Goal: Information Seeking & Learning: Learn about a topic

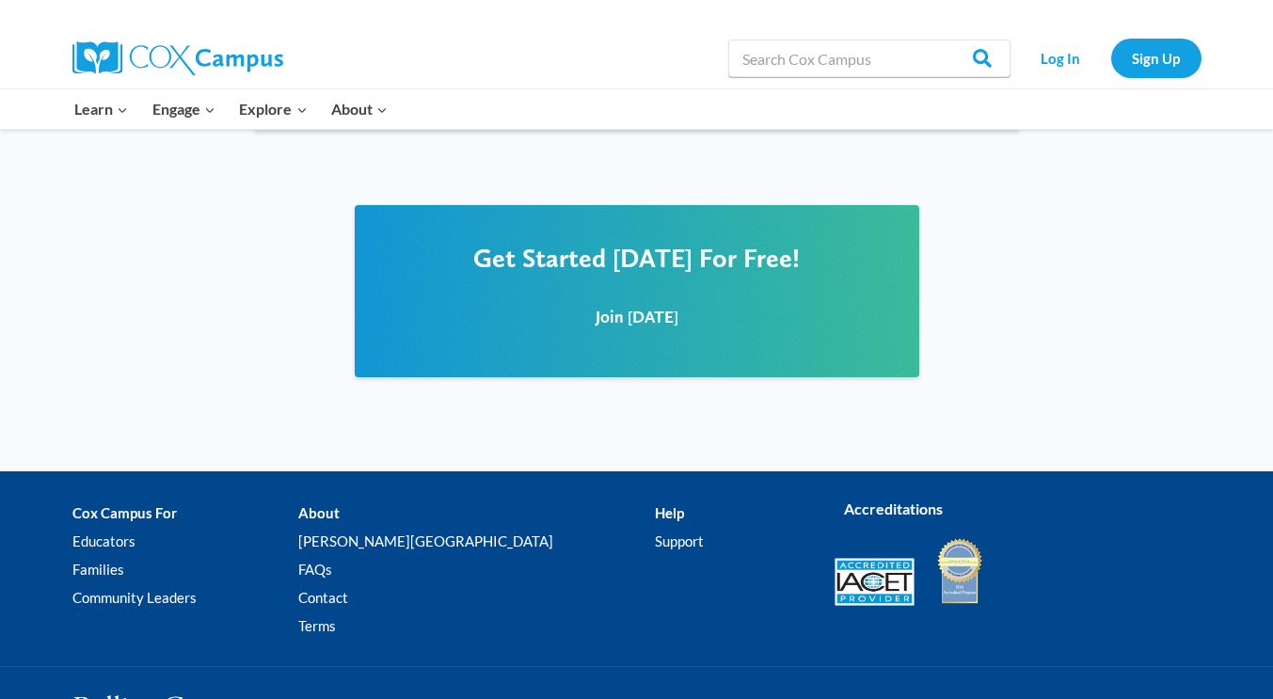
scroll to position [2447, 0]
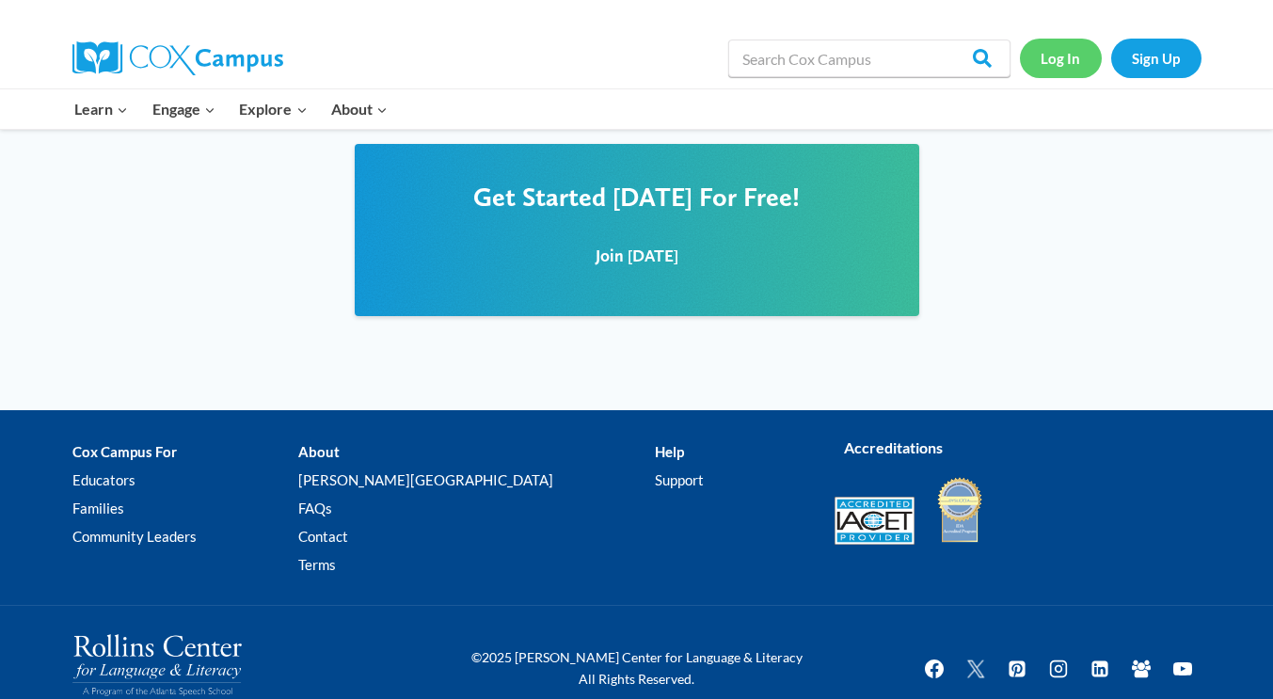
click at [1059, 63] on link "Log In" at bounding box center [1061, 58] width 82 height 39
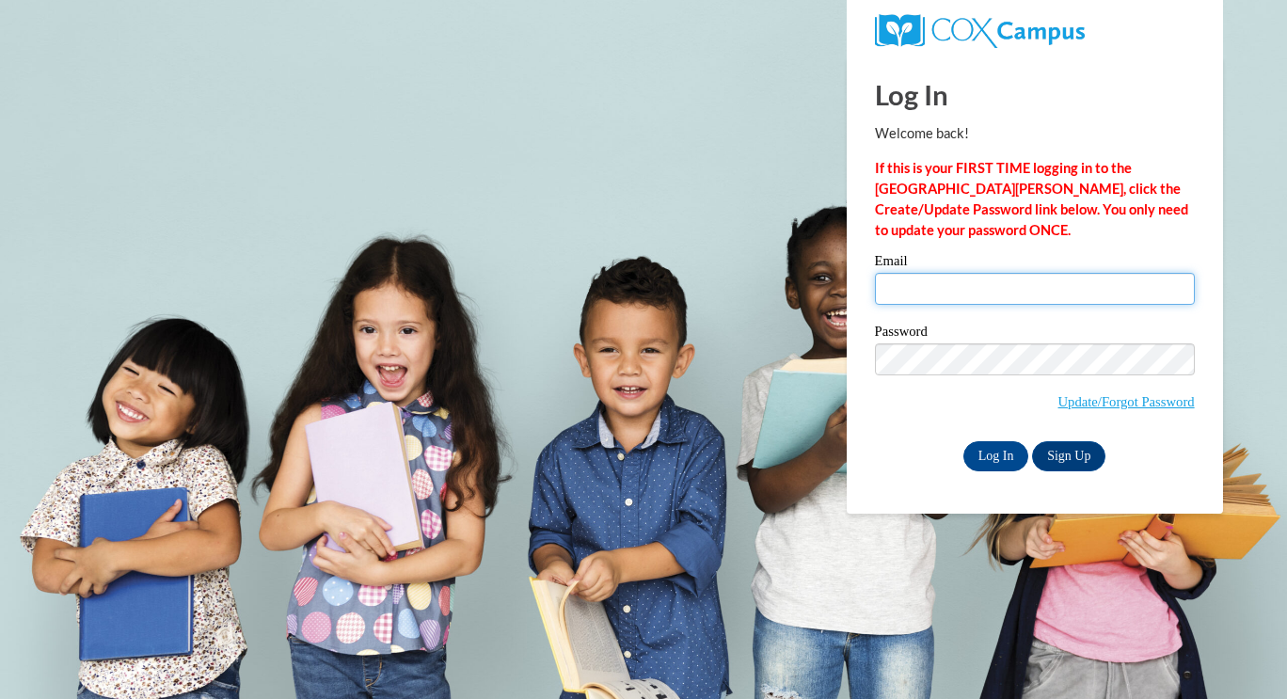
click at [918, 290] on input "Email" at bounding box center [1035, 289] width 320 height 32
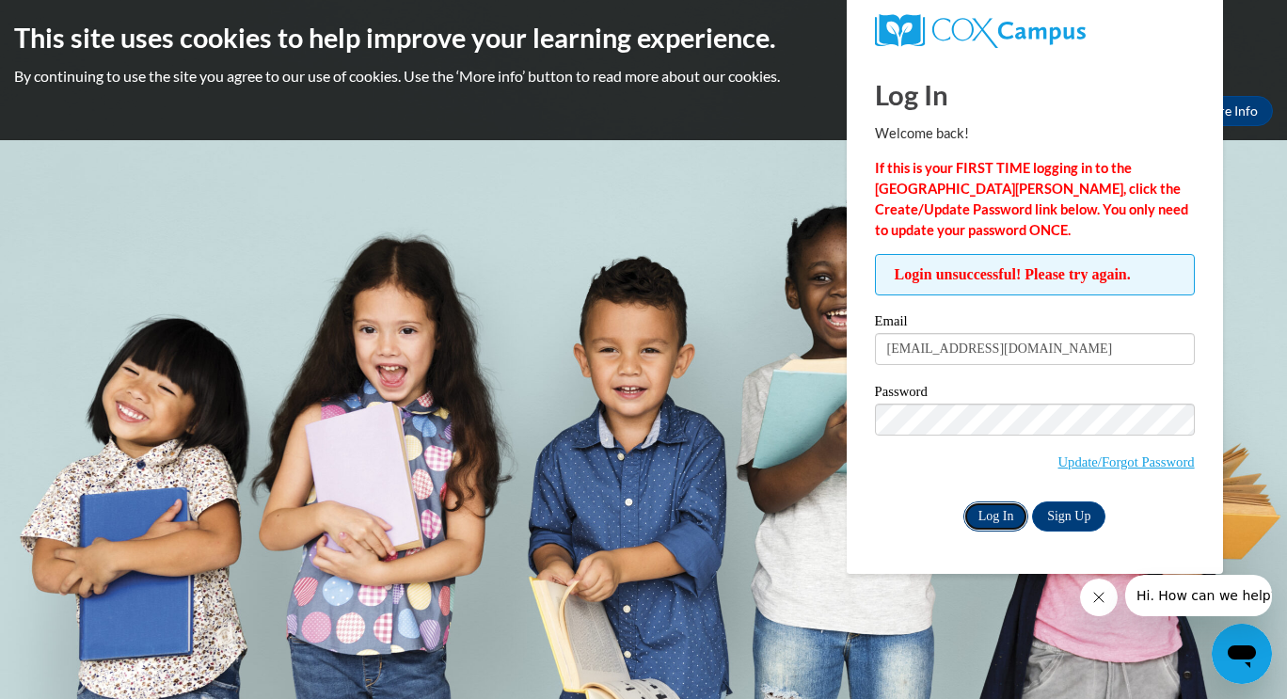
click at [980, 518] on input "Log In" at bounding box center [996, 517] width 66 height 30
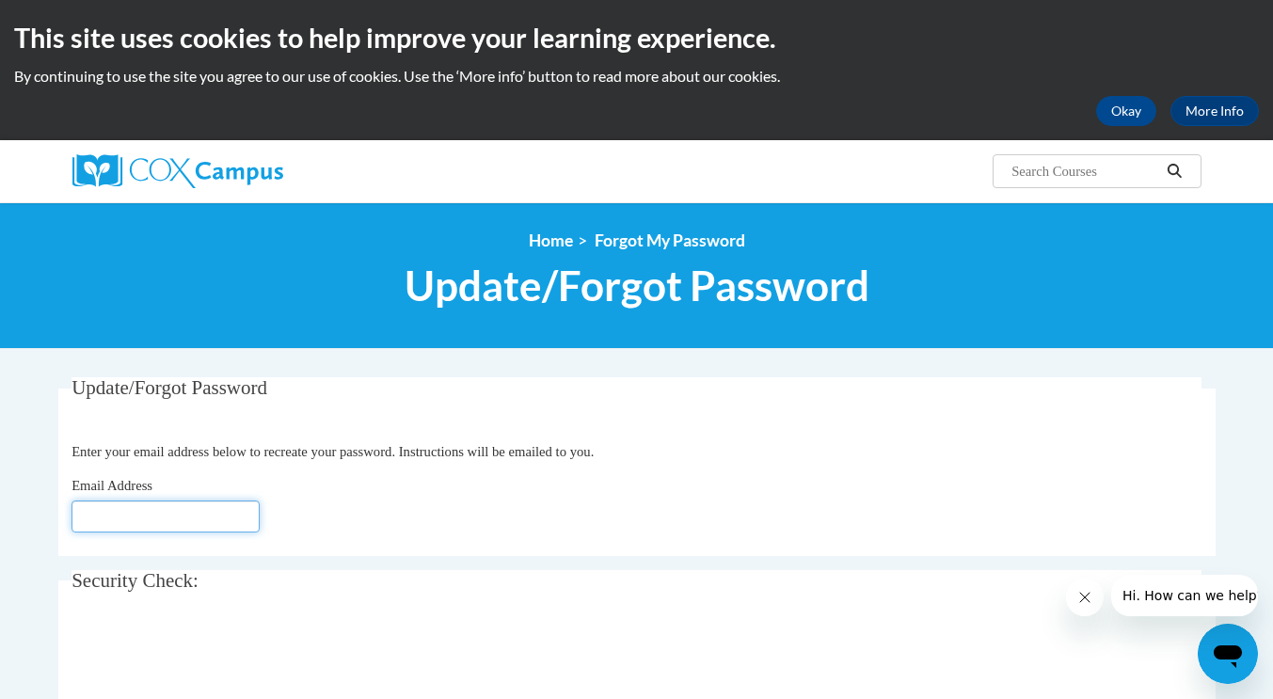
click at [103, 521] on input "Email Address" at bounding box center [166, 517] width 188 height 32
type input "[EMAIL_ADDRESS][DOMAIN_NAME]"
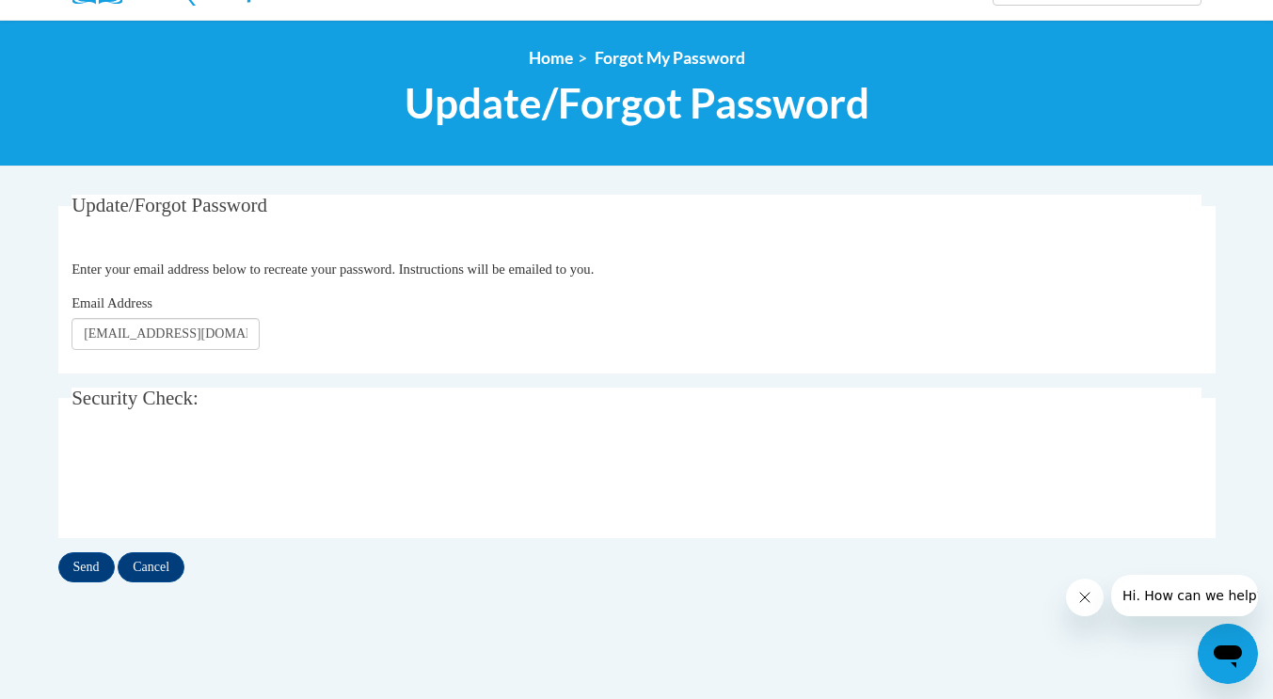
scroll to position [280, 0]
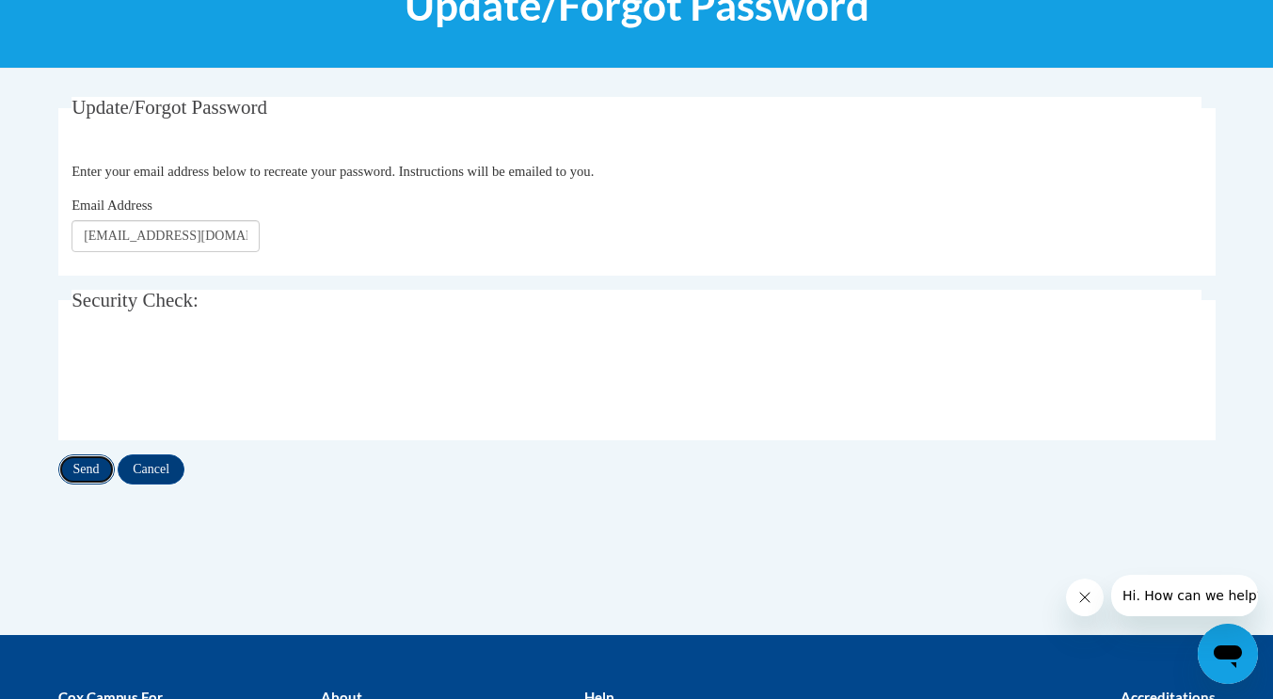
click at [91, 476] on input "Send" at bounding box center [86, 469] width 56 height 30
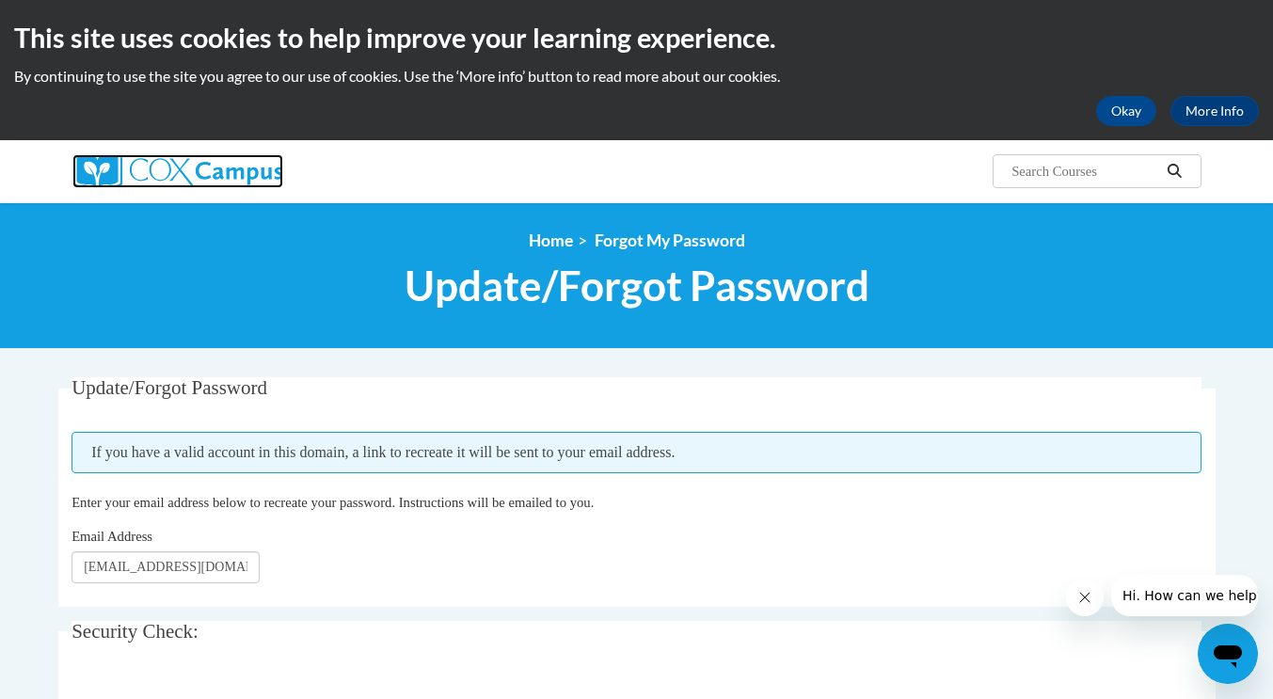
click at [247, 178] on img at bounding box center [177, 171] width 211 height 34
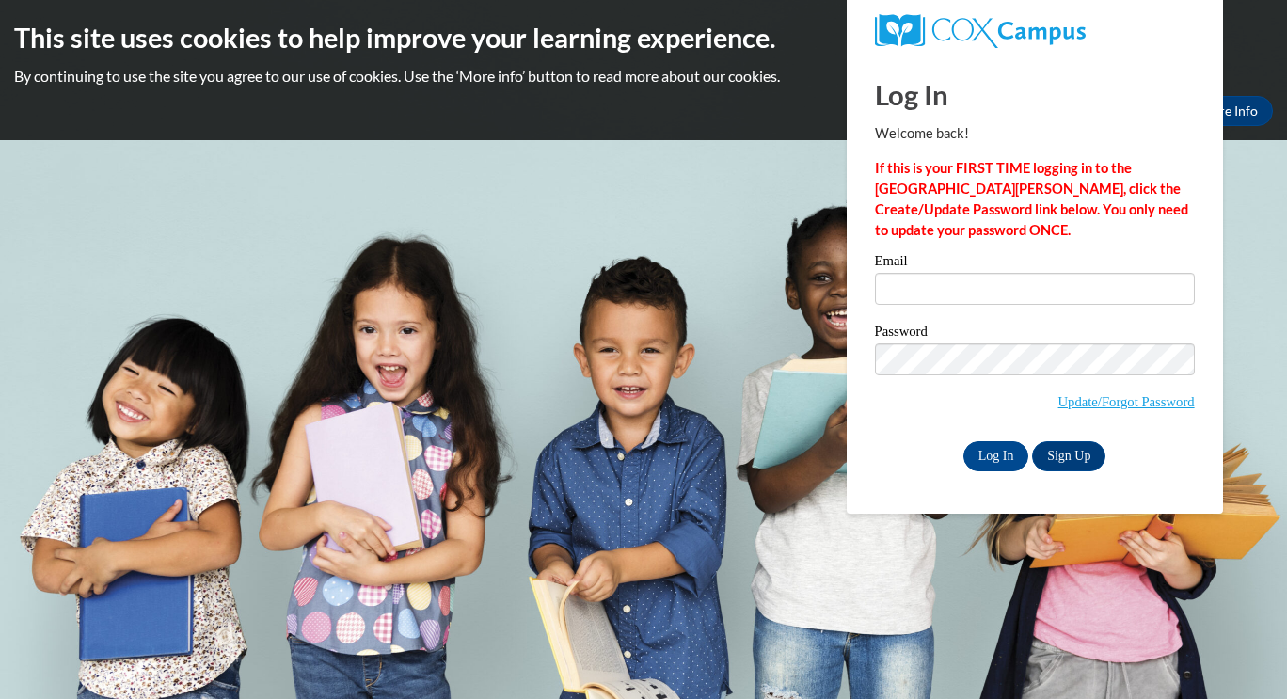
type input "[EMAIL_ADDRESS][DOMAIN_NAME]"
click at [985, 452] on input "Log In" at bounding box center [996, 456] width 66 height 30
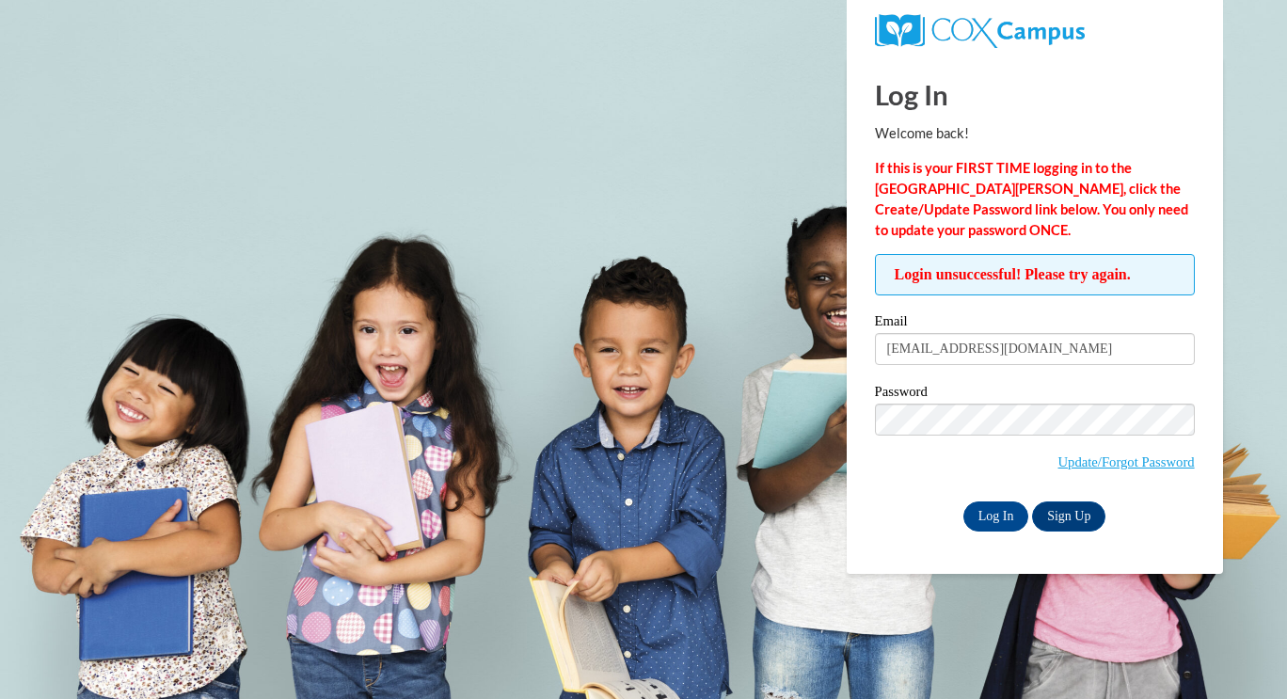
click at [1050, 399] on label "Password" at bounding box center [1035, 394] width 320 height 19
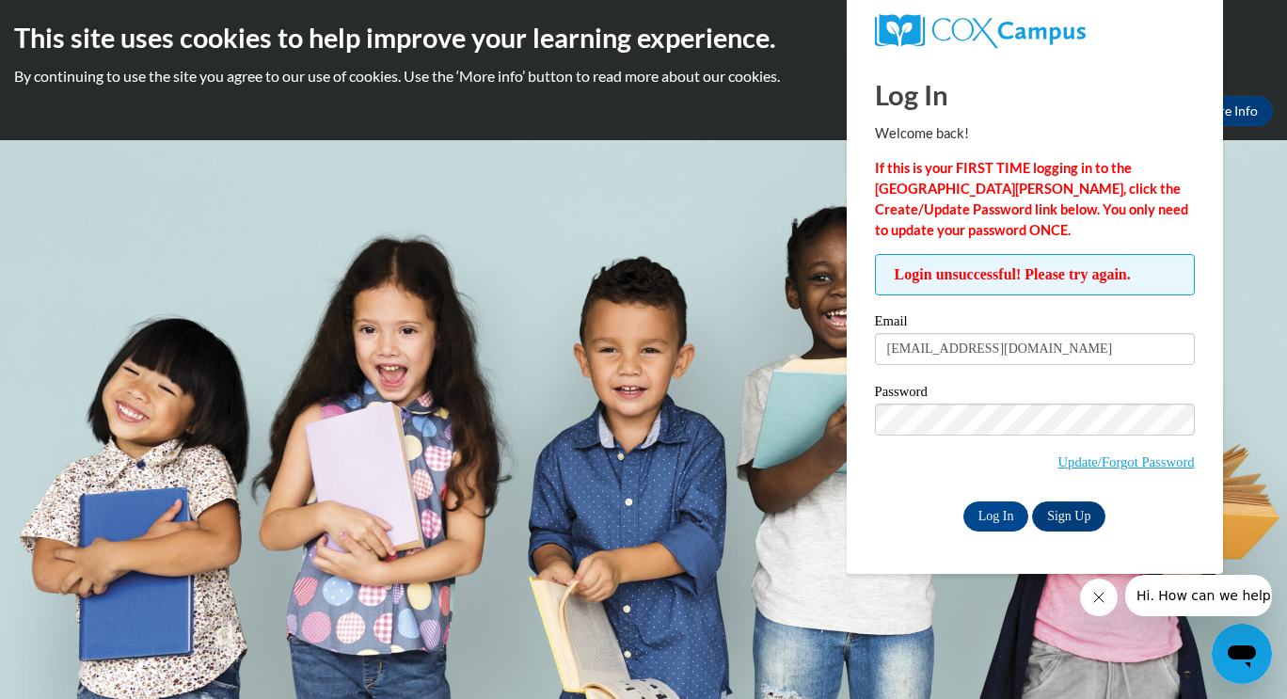
click at [869, 533] on div "Log In Welcome back! If this is your FIRST TIME logging in to the NEW Cox Campu…" at bounding box center [1035, 315] width 405 height 518
click at [997, 515] on input "Log In" at bounding box center [996, 517] width 66 height 30
click at [1074, 352] on input "[EMAIL_ADDRESS][DOMAIN_NAME]" at bounding box center [1035, 349] width 320 height 32
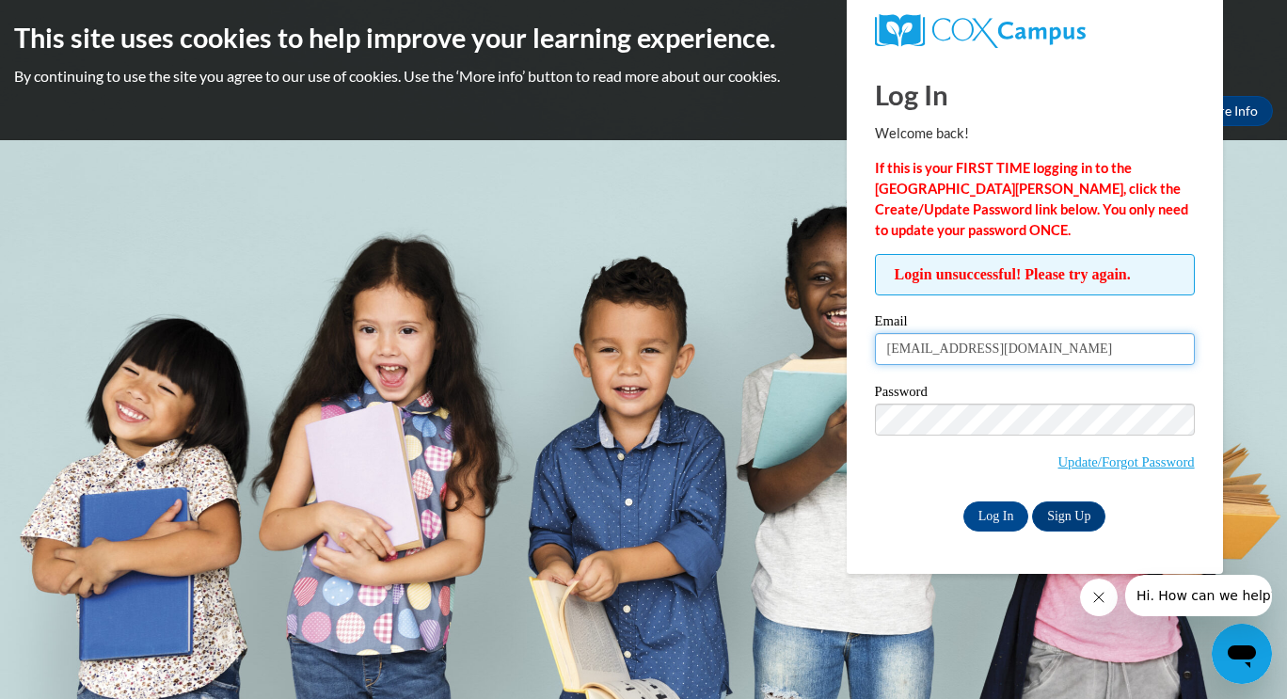
type input "[EMAIL_ADDRESS][DOMAIN_NAME]"
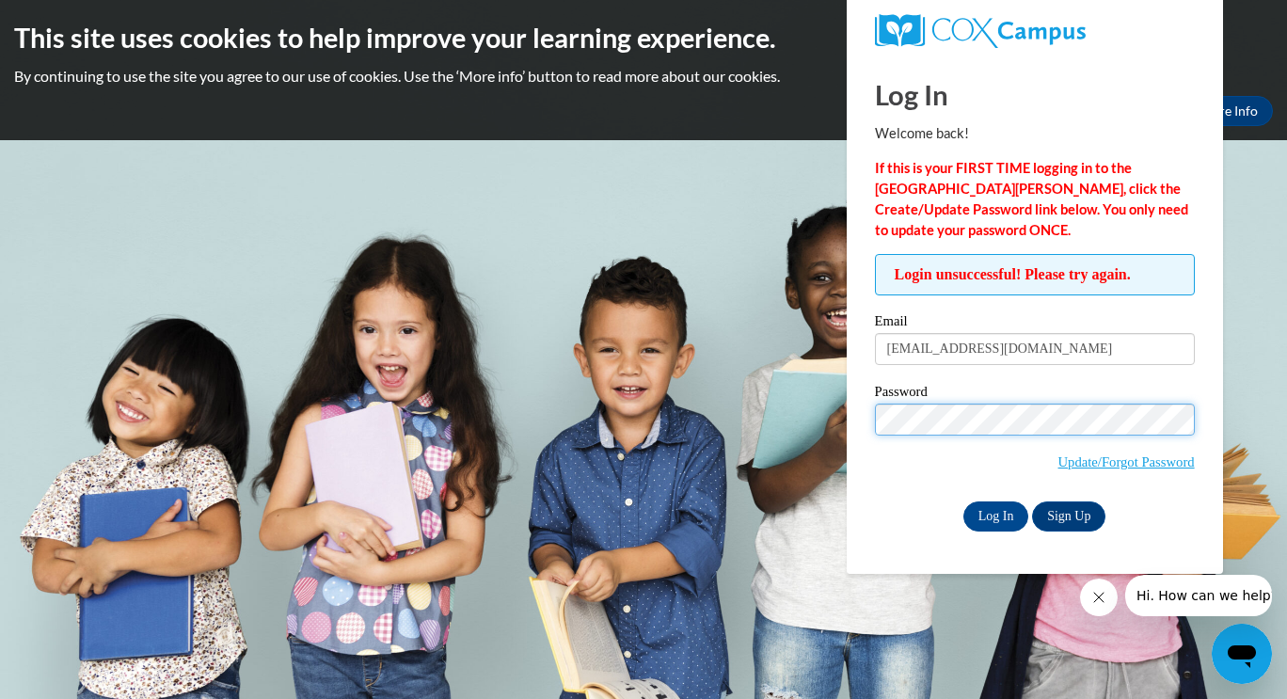
click at [963, 502] on input "Log In" at bounding box center [996, 517] width 66 height 30
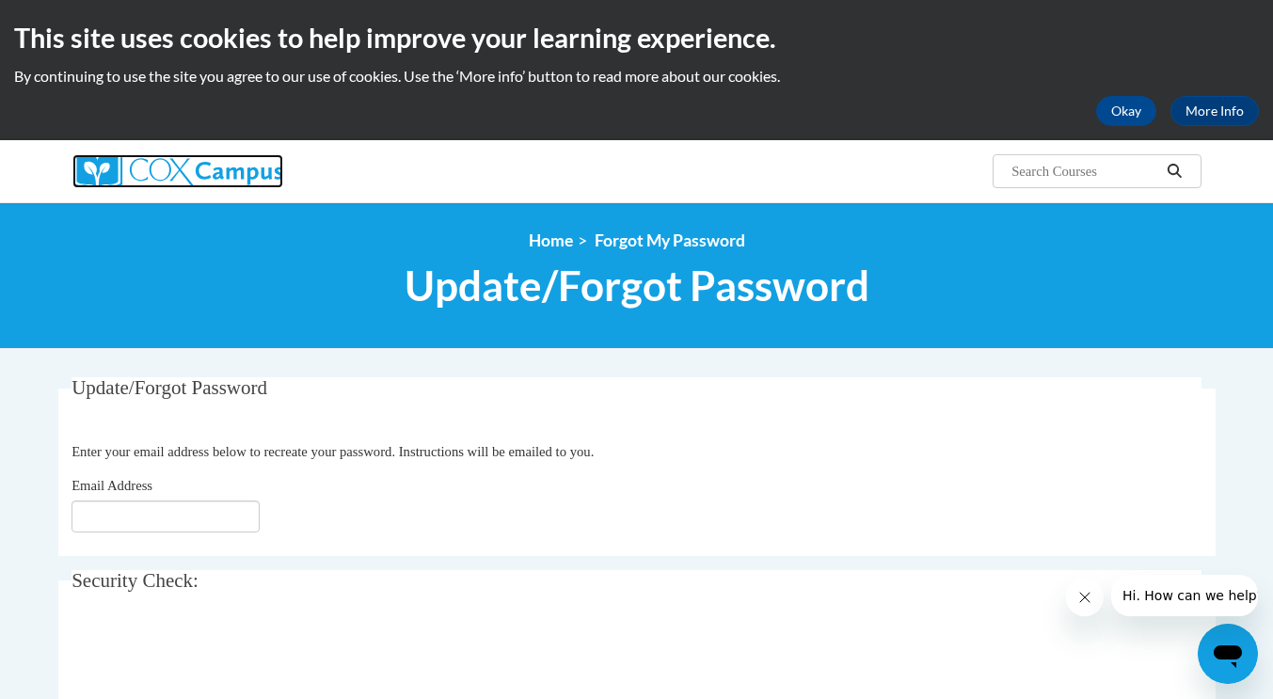
click at [135, 171] on img at bounding box center [177, 171] width 211 height 34
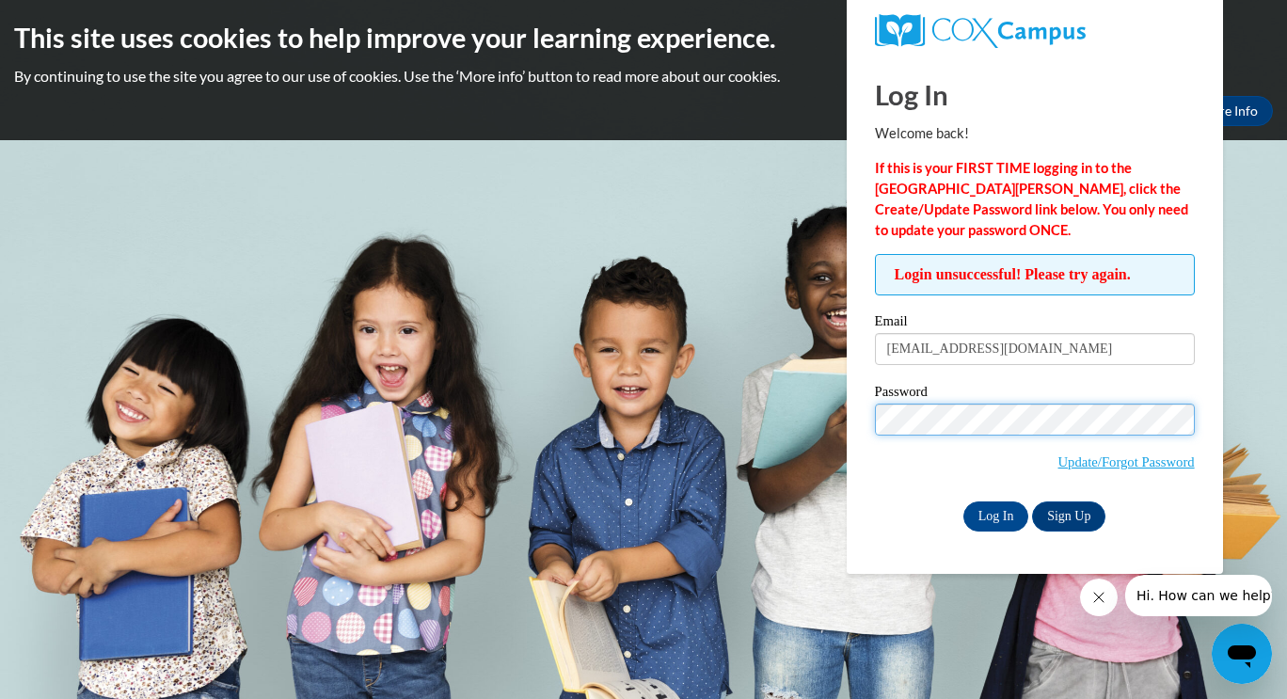
click at [963, 502] on input "Log In" at bounding box center [996, 517] width 66 height 30
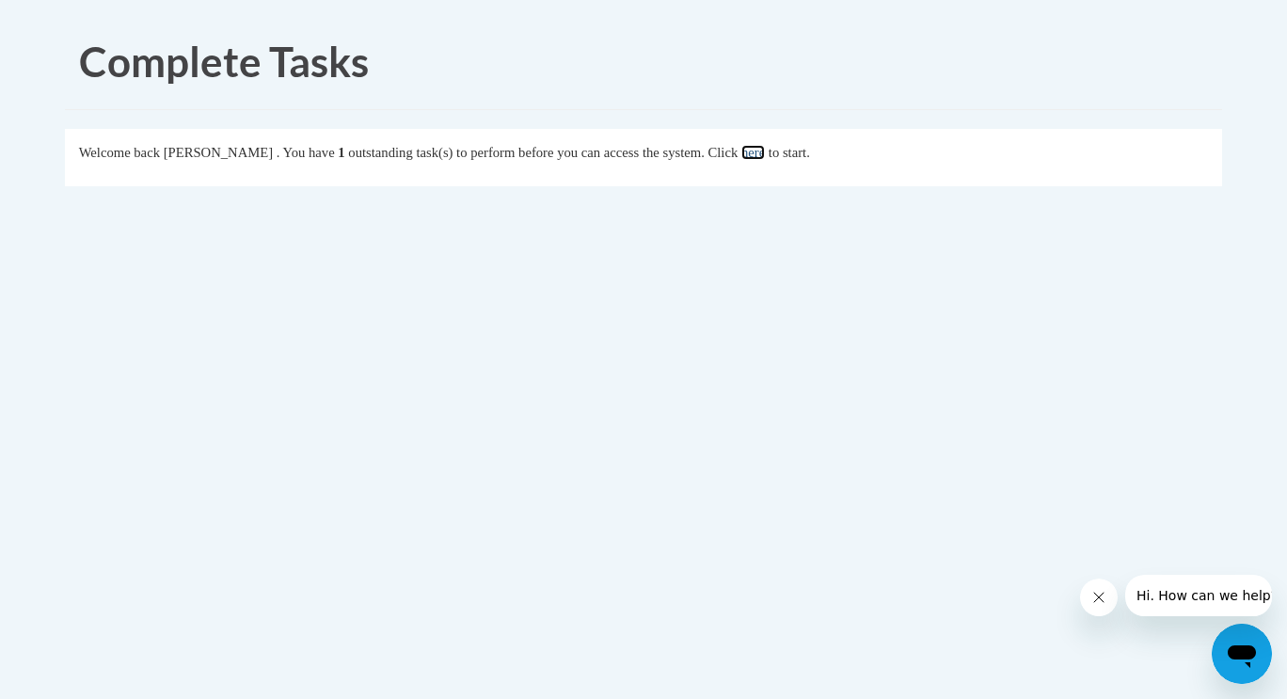
click at [765, 154] on link "here" at bounding box center [753, 152] width 24 height 15
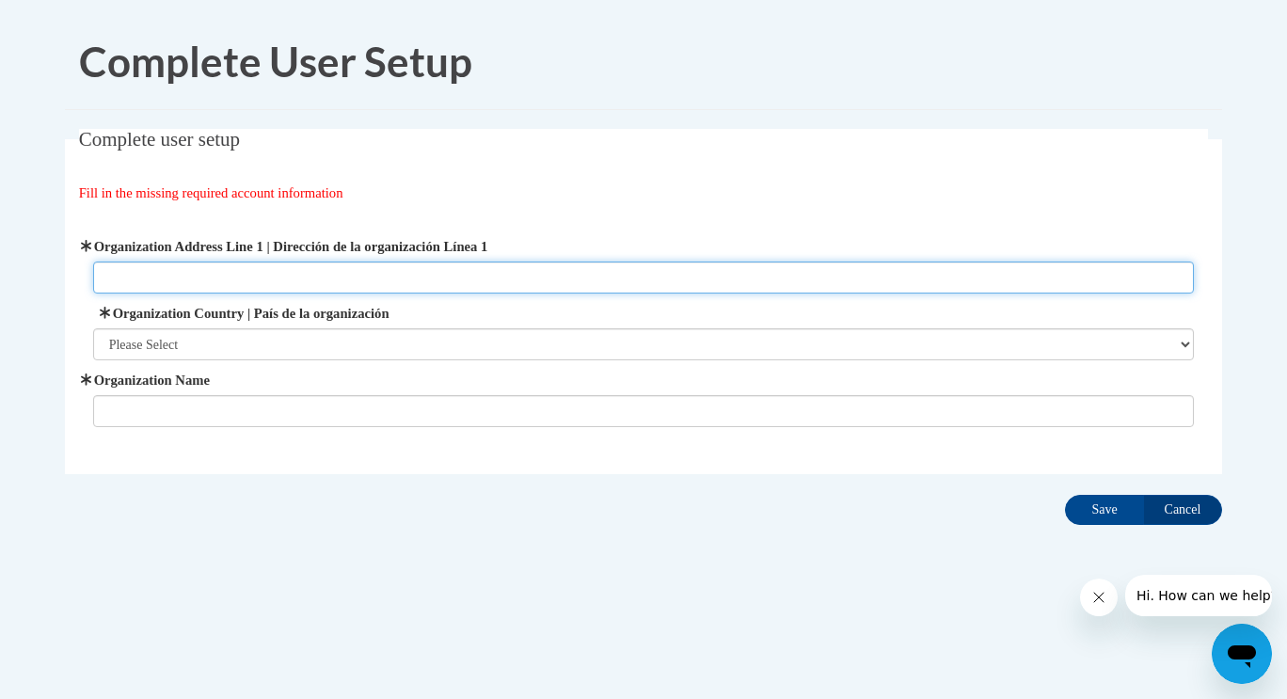
drag, startPoint x: 0, startPoint y: 0, endPoint x: 374, endPoint y: 279, distance: 466.7
click at [374, 279] on input "Organization Address Line 1 | Dirección de la organización Línea 1" at bounding box center [644, 278] width 1102 height 32
type input "100 S. Las Vegas Trail"
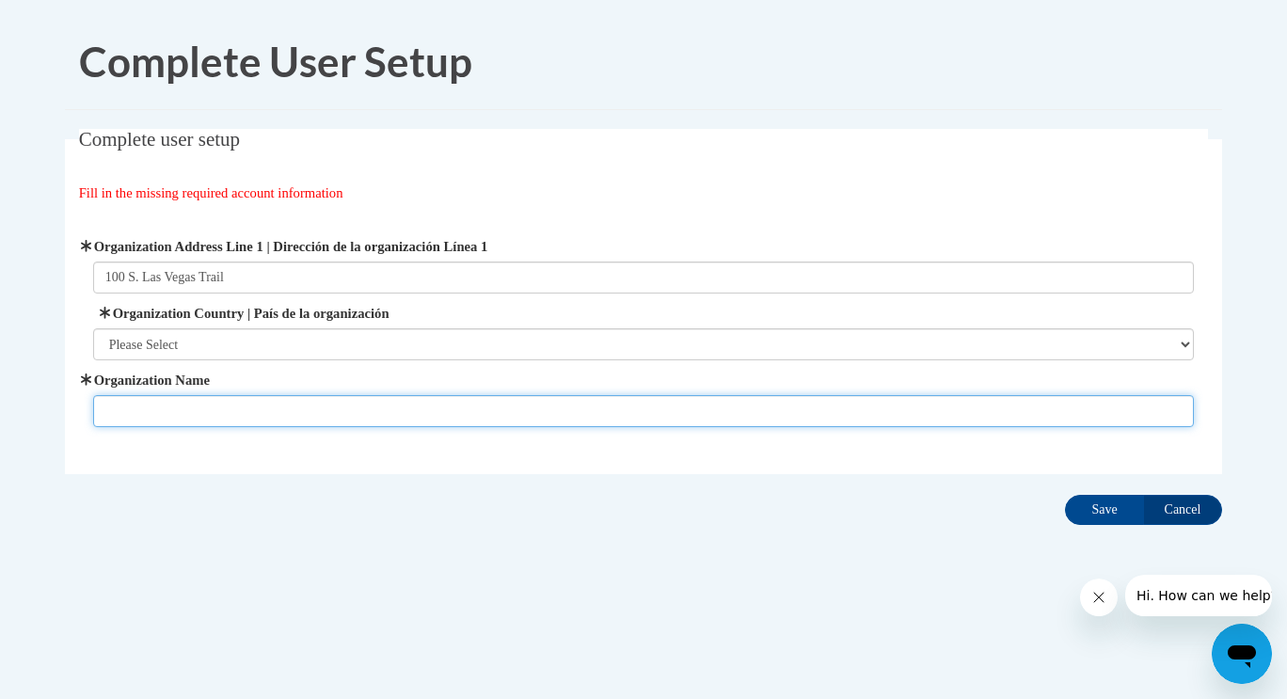
type input "LIFE ACADEMY"
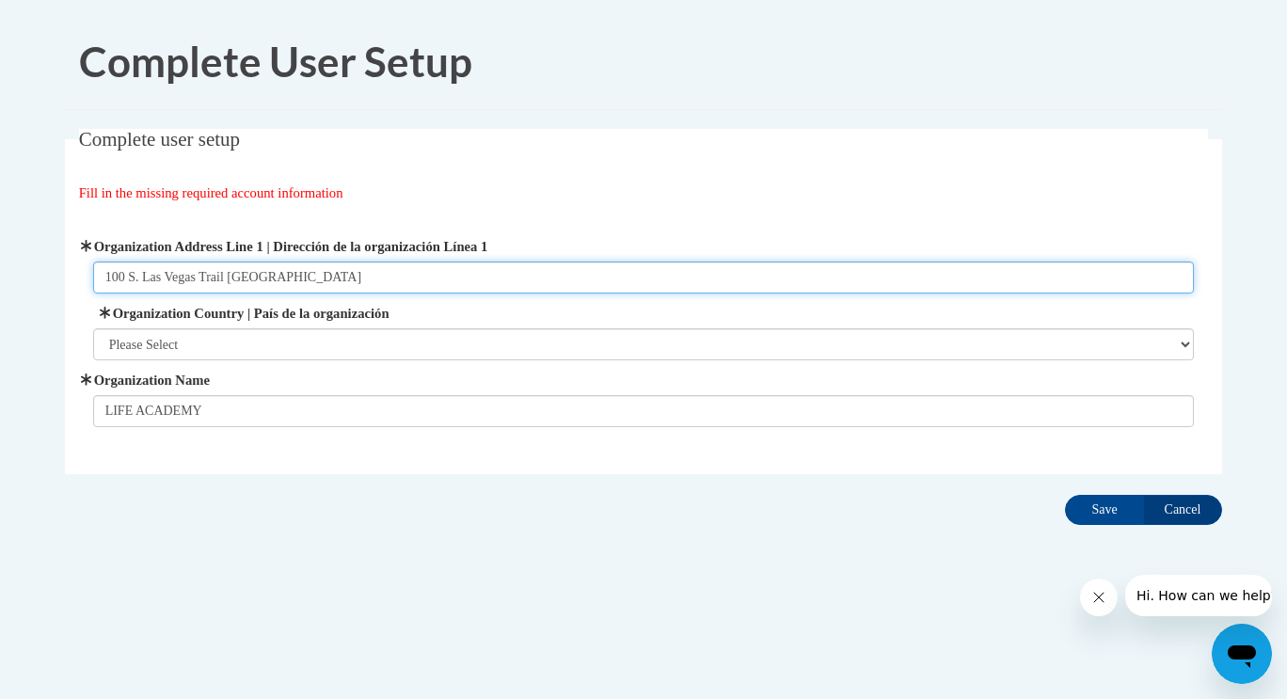
type input "100 S. Las Vegas Trail [GEOGRAPHIC_DATA]"
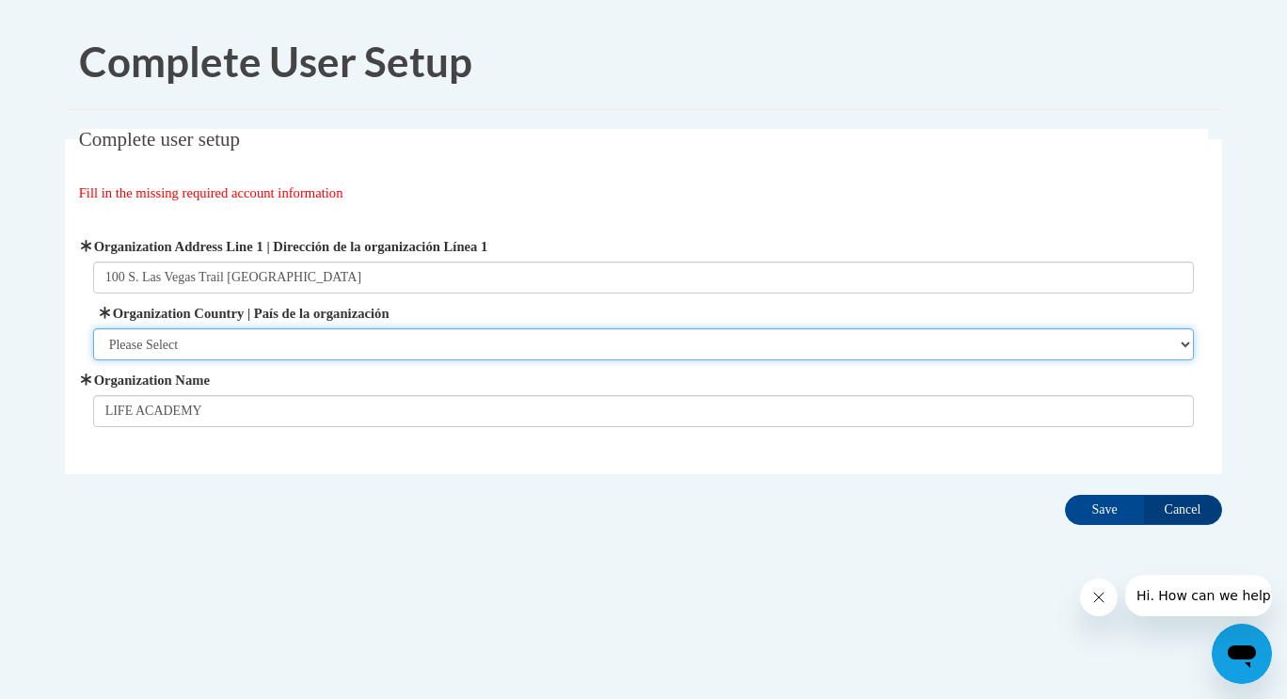
click at [171, 348] on select "Please Select [GEOGRAPHIC_DATA] | [GEOGRAPHIC_DATA] Outside of [GEOGRAPHIC_DATA…" at bounding box center [644, 344] width 1102 height 32
select select "ad49bcad-a171-4b2e-b99c-48b446064914"
click at [93, 328] on select "Please Select [GEOGRAPHIC_DATA] | [GEOGRAPHIC_DATA] Outside of [GEOGRAPHIC_DATA…" at bounding box center [644, 344] width 1102 height 32
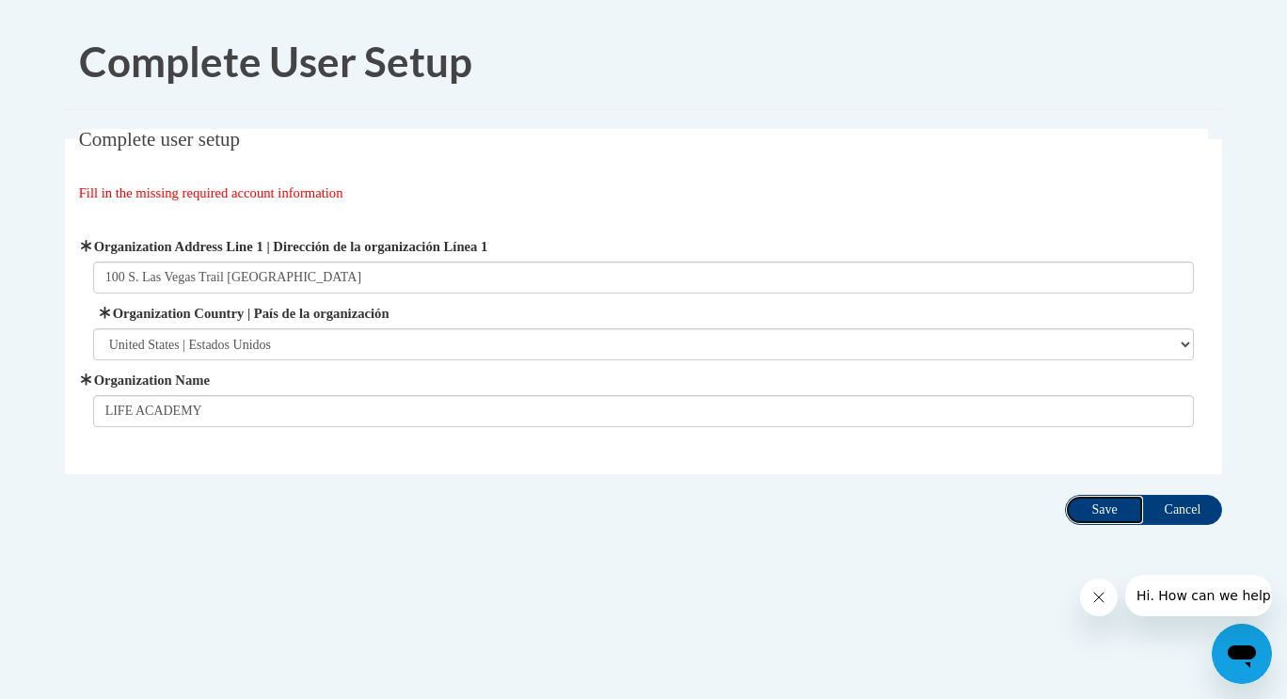
click at [1101, 503] on input "Save" at bounding box center [1104, 510] width 79 height 30
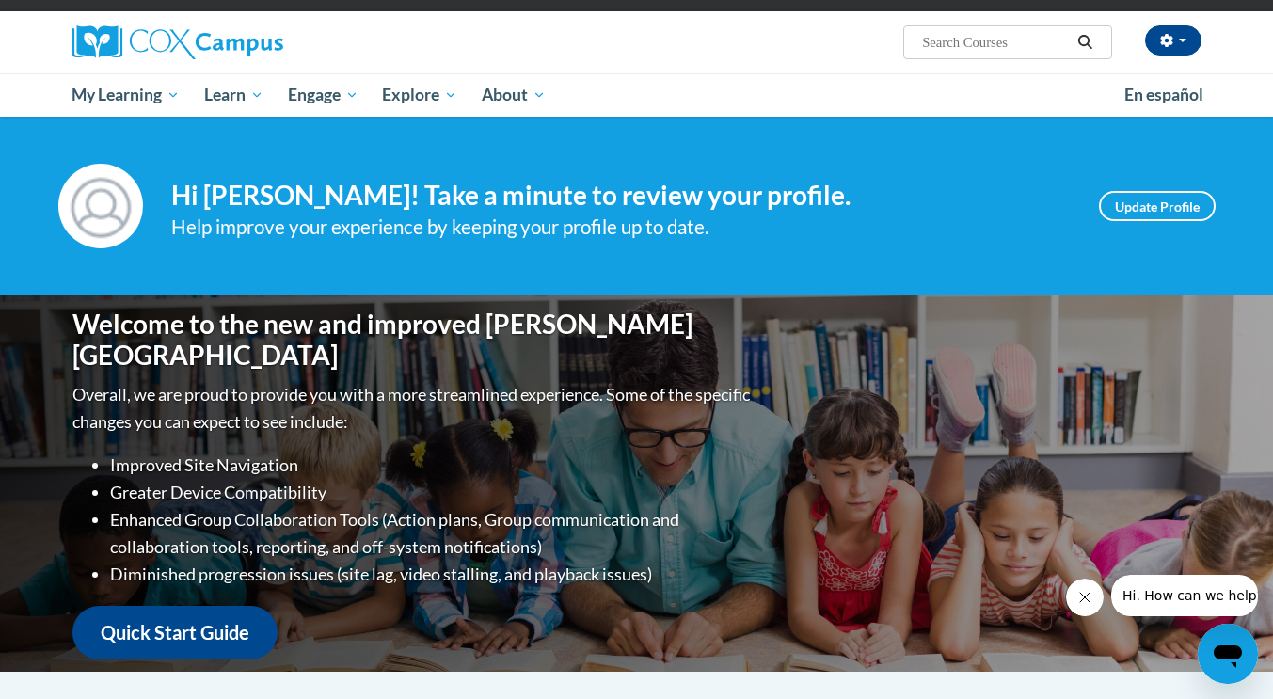
scroll to position [127, 0]
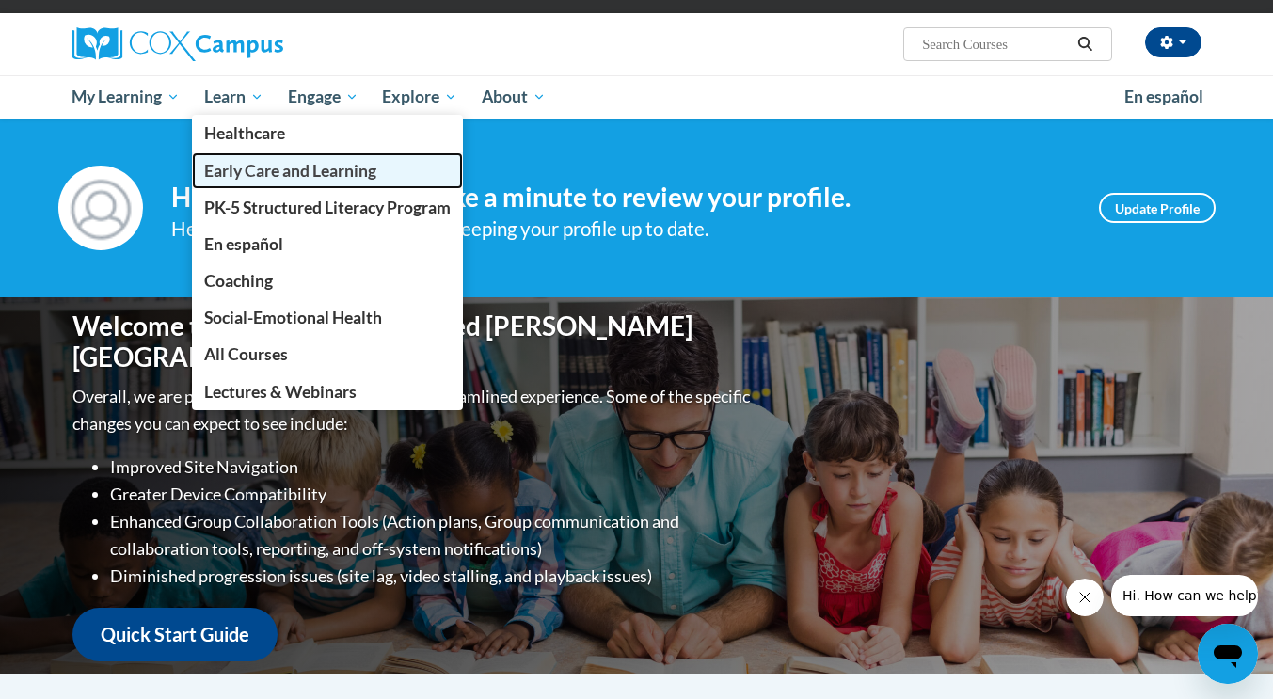
click at [255, 171] on span "Early Care and Learning" at bounding box center [290, 171] width 172 height 20
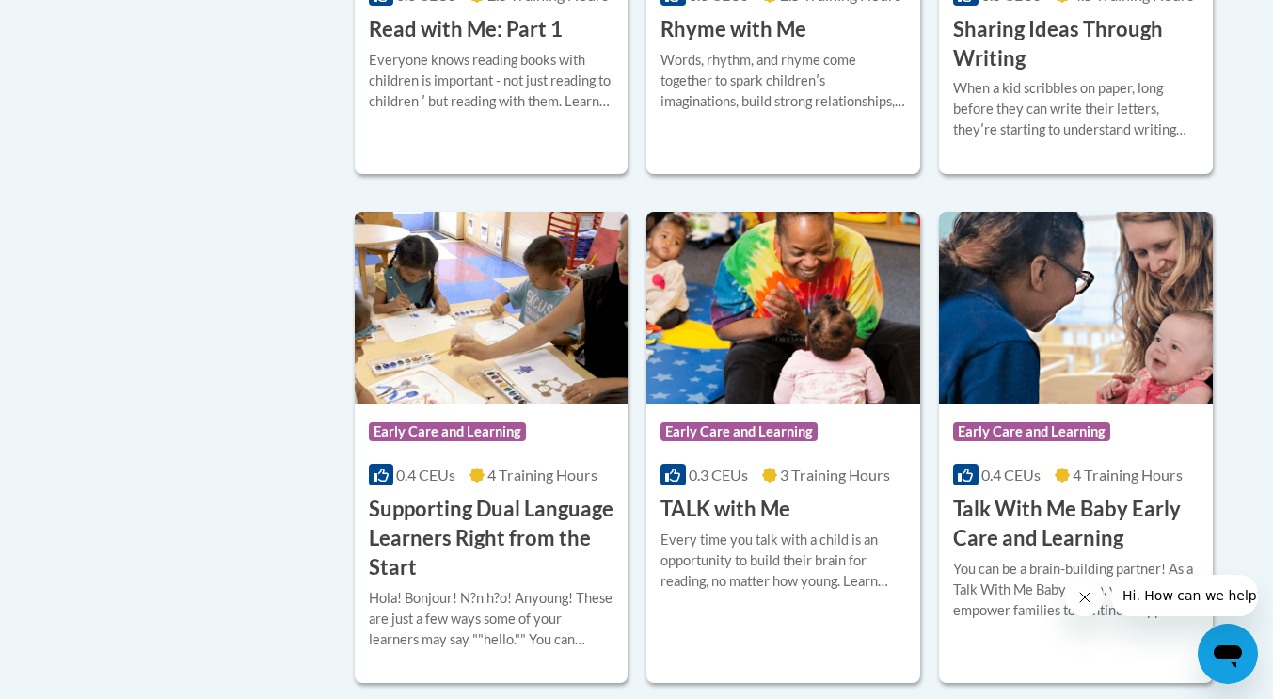
scroll to position [2607, 0]
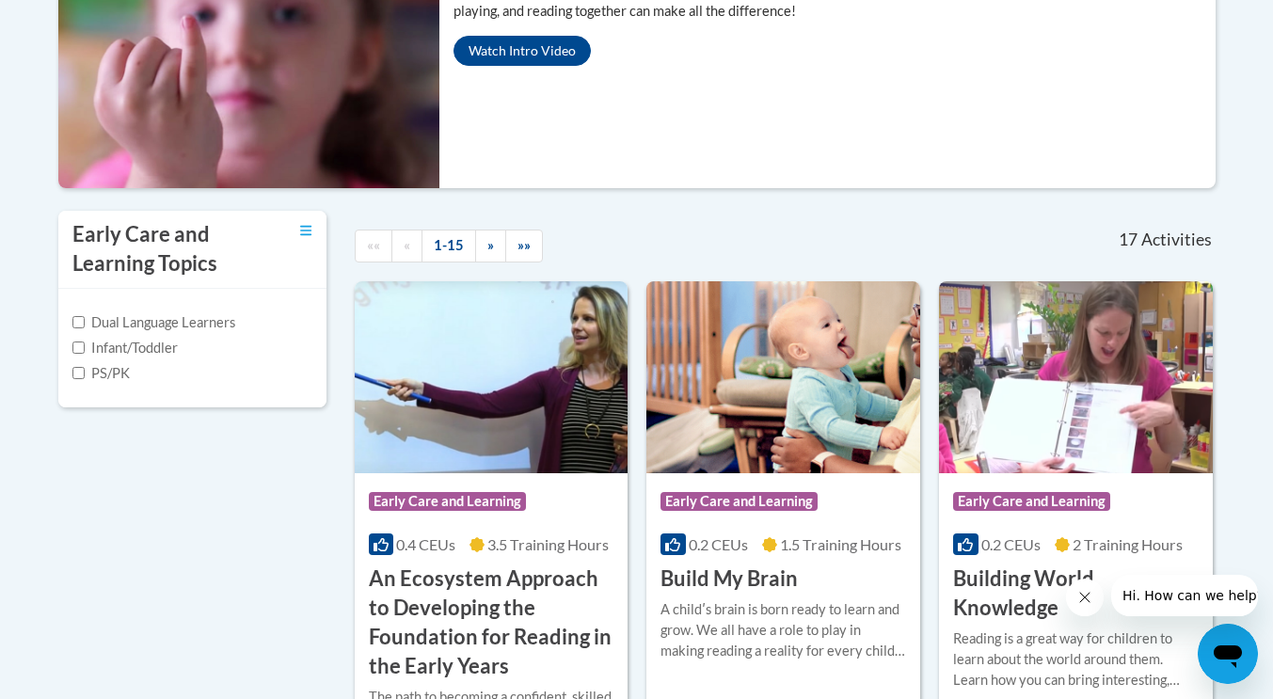
scroll to position [485, 0]
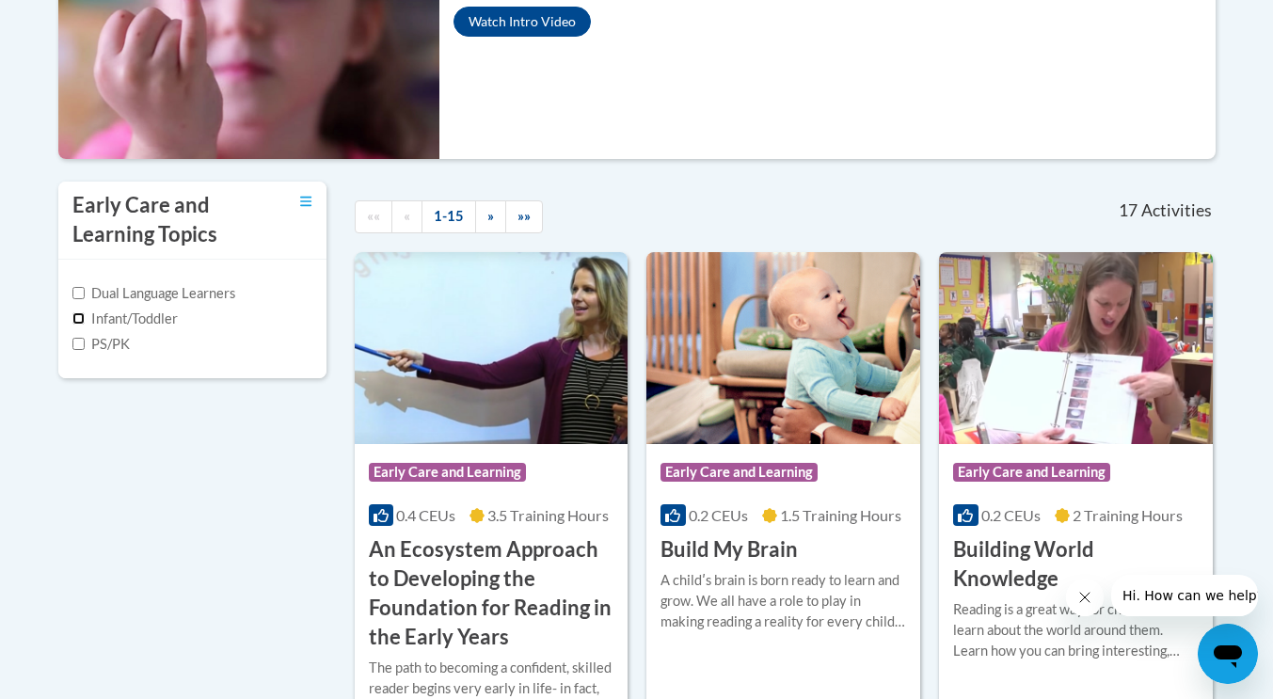
click at [75, 320] on input "Infant/Toddler" at bounding box center [78, 318] width 12 height 12
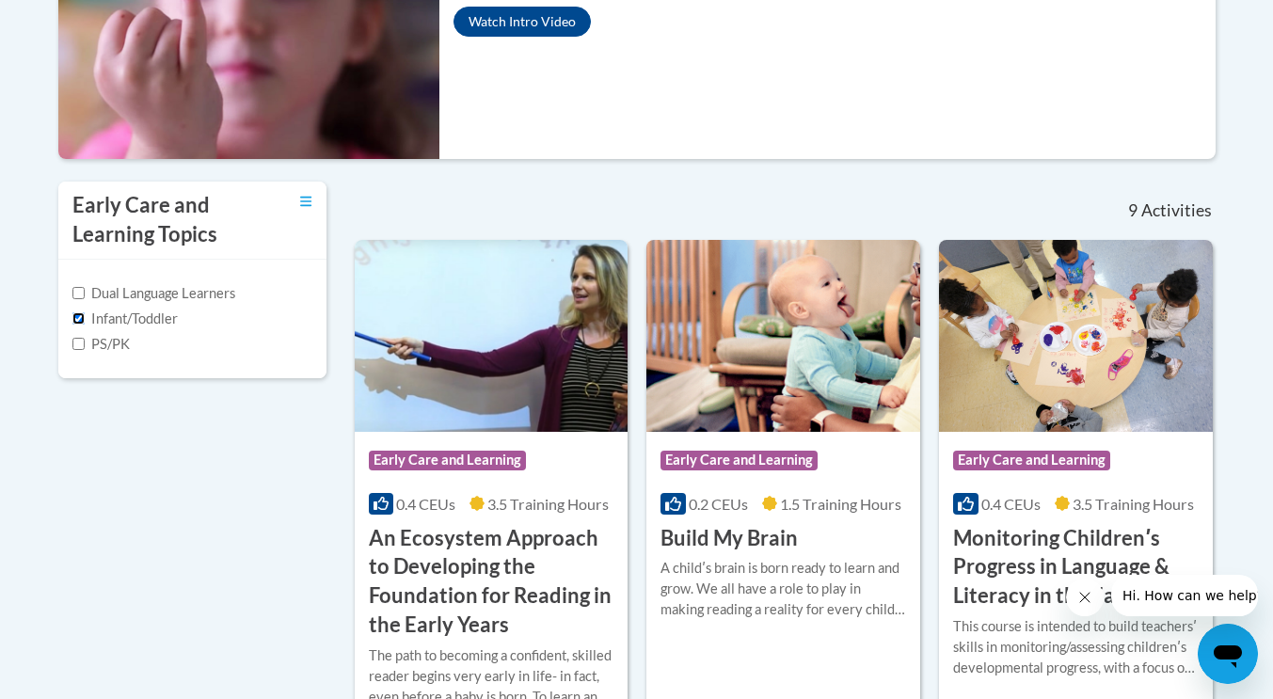
click at [84, 312] on input "Infant/Toddler" at bounding box center [78, 318] width 12 height 12
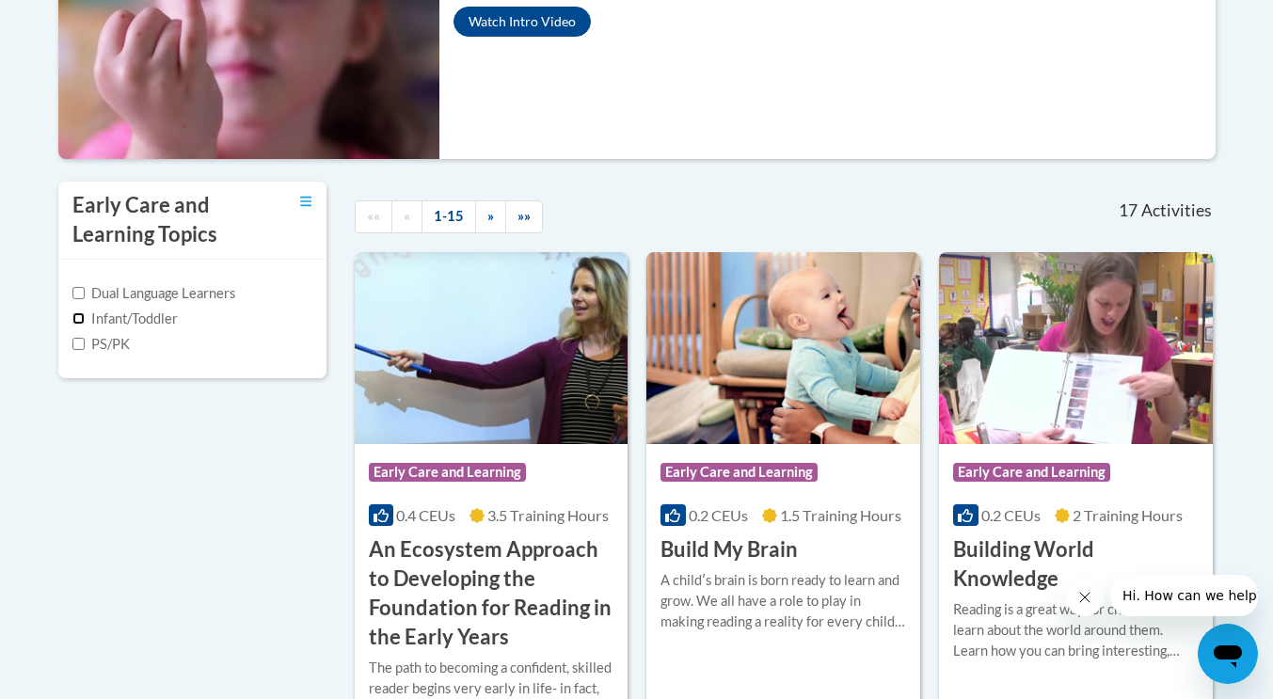
click at [82, 319] on input "Infant/Toddler" at bounding box center [78, 318] width 12 height 12
checkbox input "true"
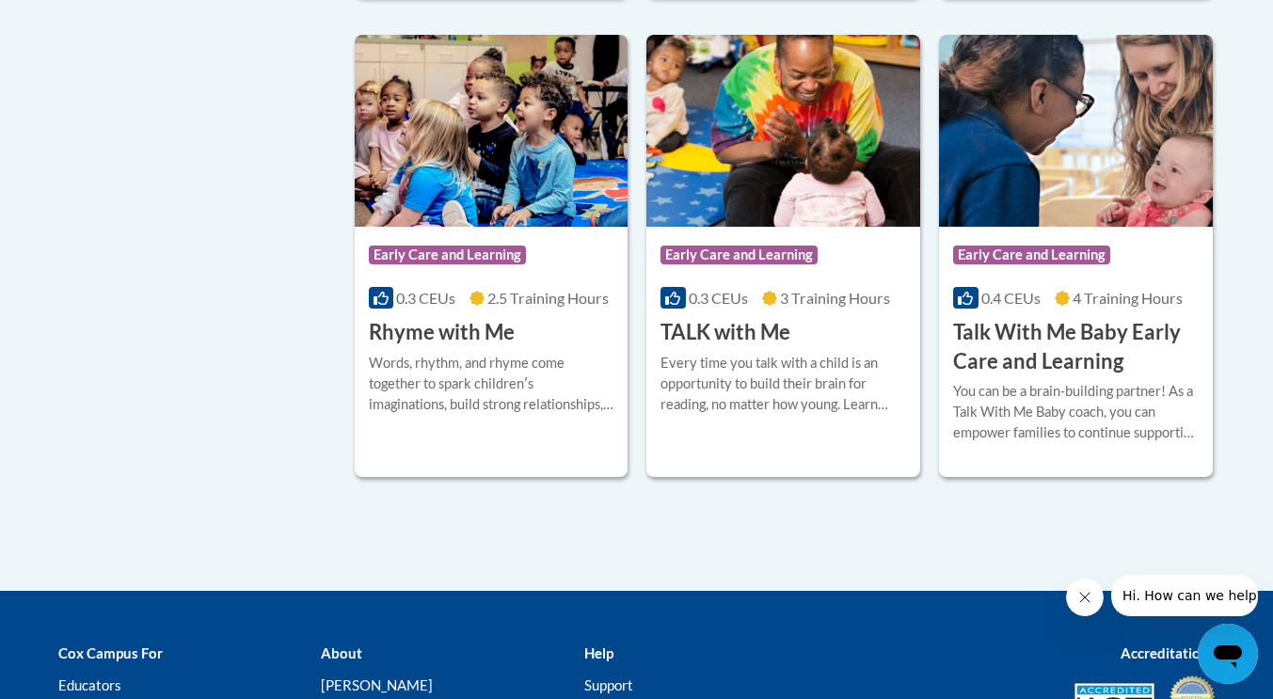
scroll to position [1714, 0]
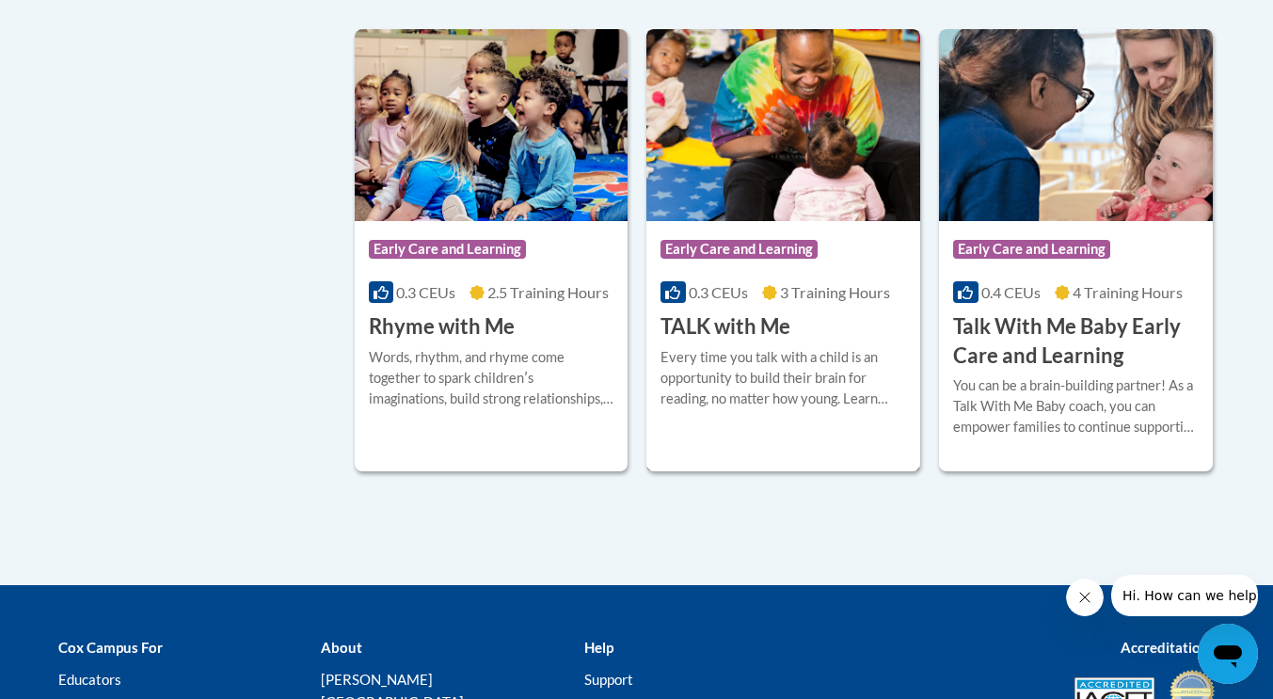
click at [805, 374] on div "Every time you talk with a child is an opportunity to build their brain for rea…" at bounding box center [784, 378] width 246 height 62
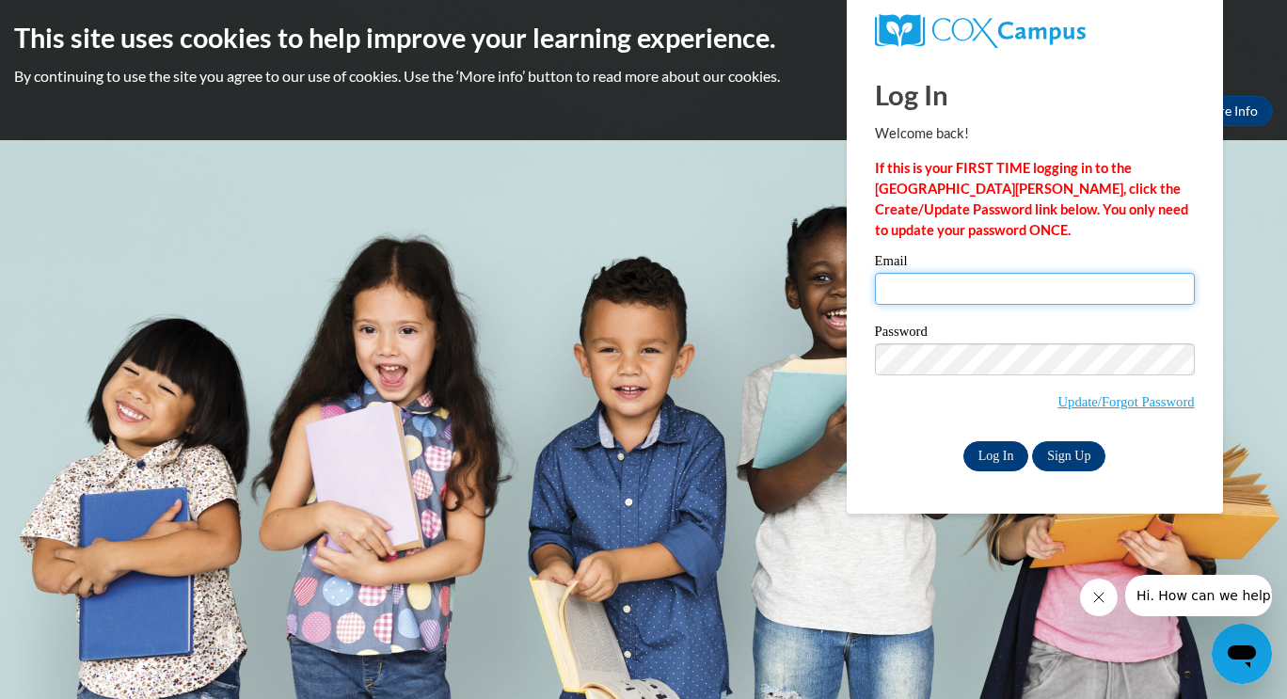
type input "[EMAIL_ADDRESS][DOMAIN_NAME]"
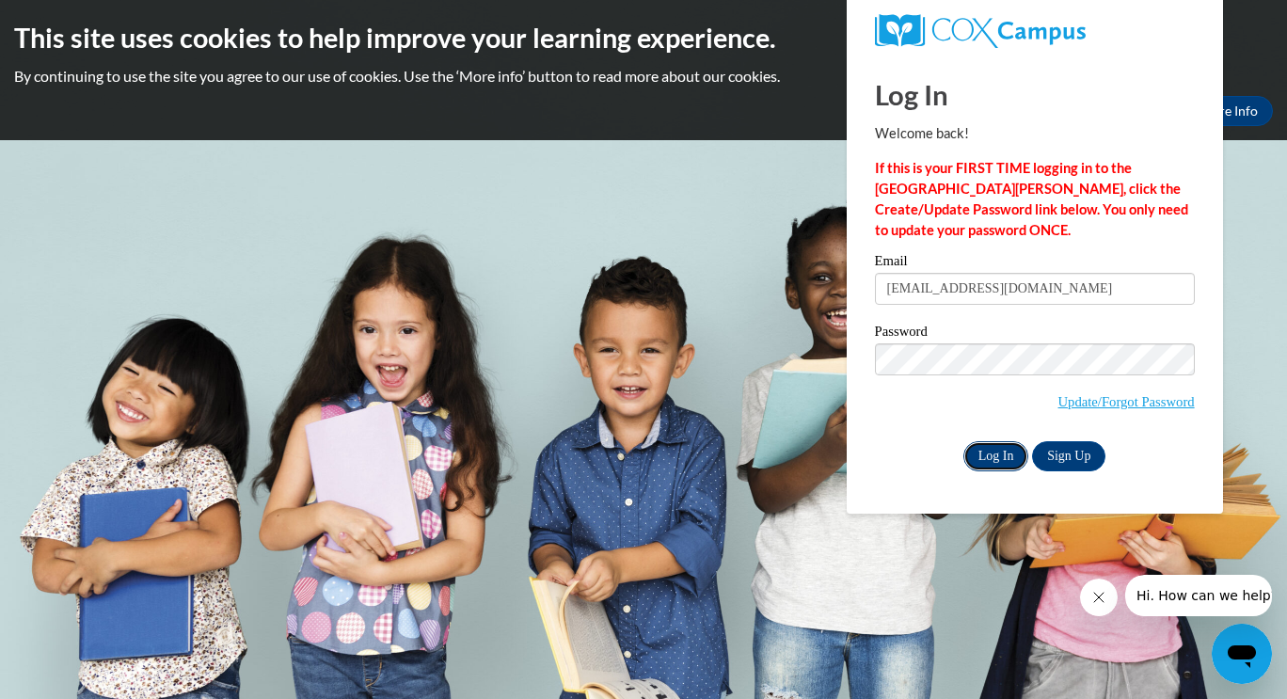
click at [975, 446] on input "Log In" at bounding box center [996, 456] width 66 height 30
click at [987, 450] on input "Log In" at bounding box center [996, 456] width 66 height 30
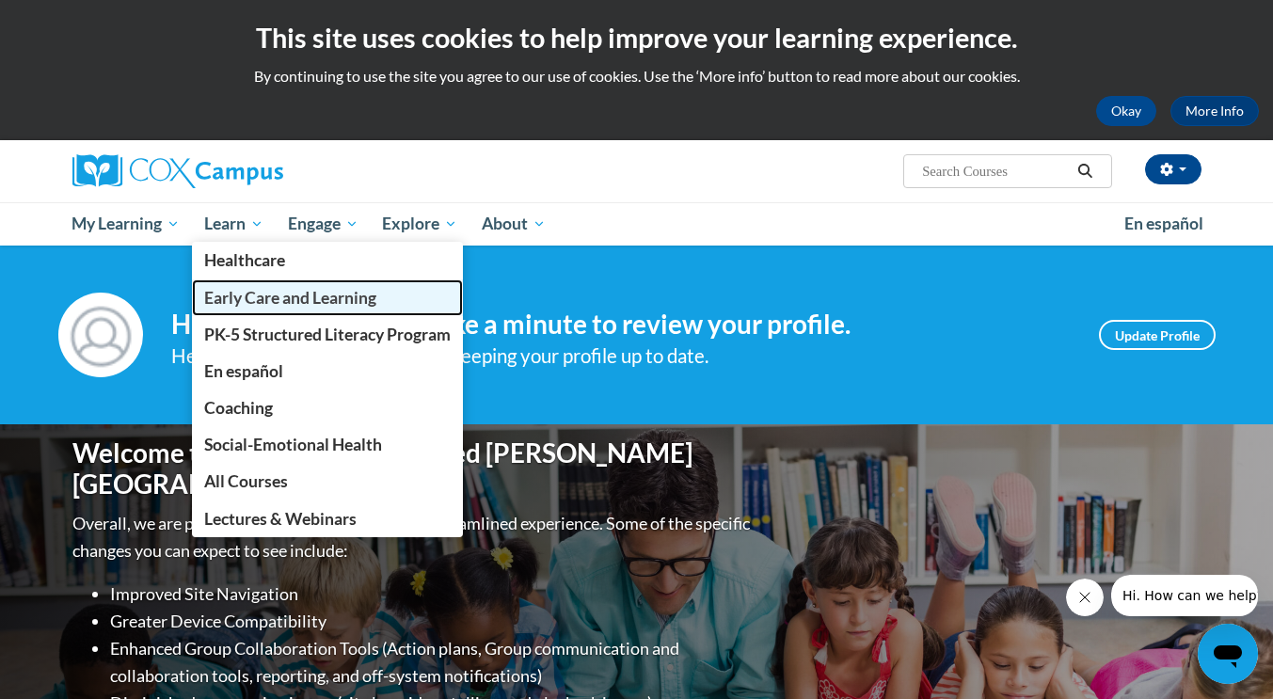
click at [248, 299] on span "Early Care and Learning" at bounding box center [290, 298] width 172 height 20
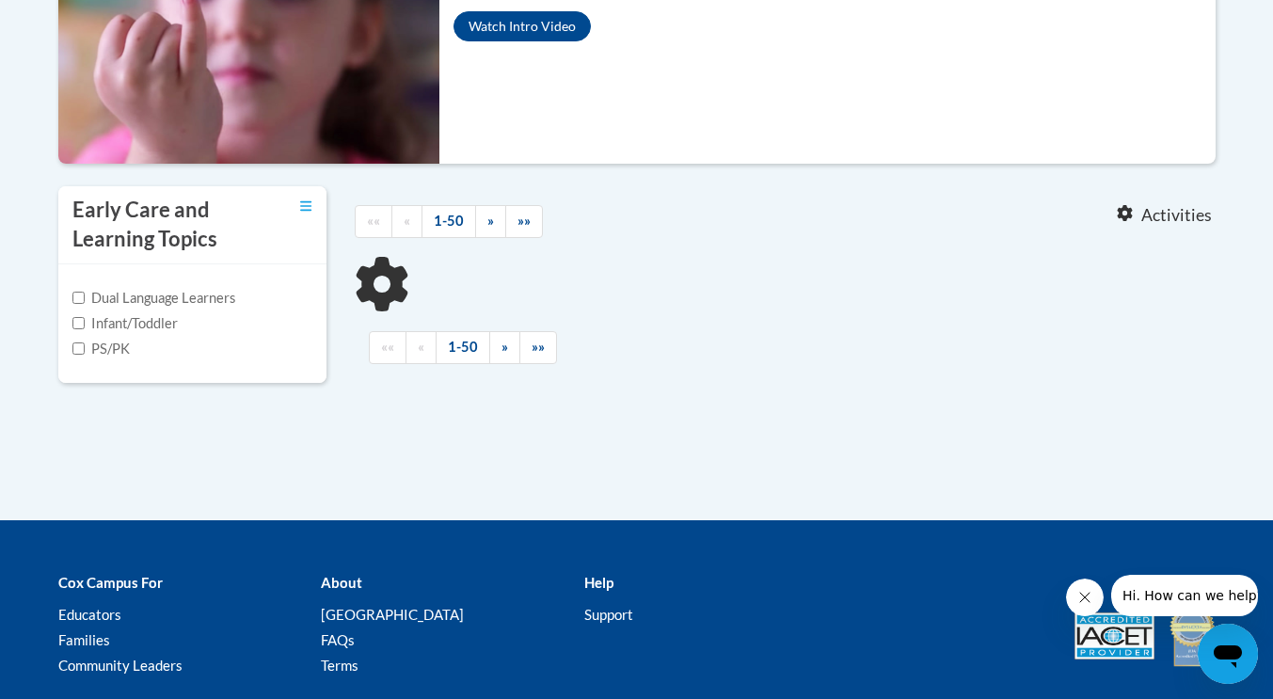
scroll to position [610, 0]
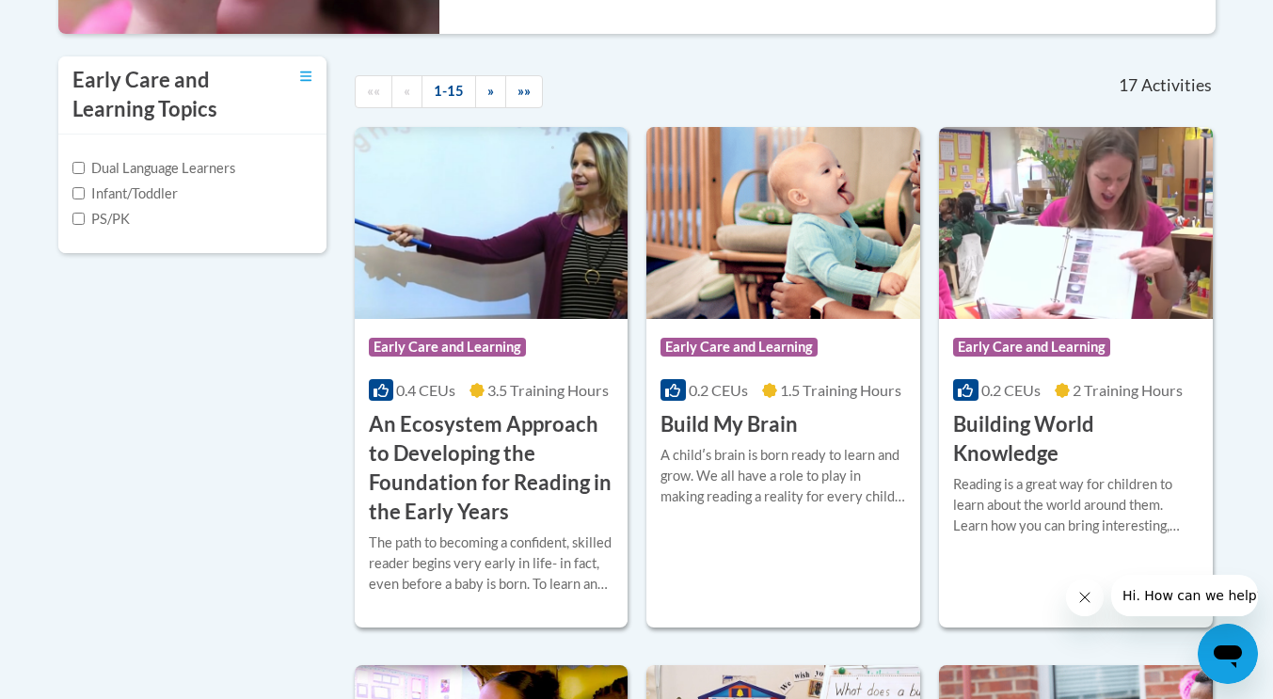
click at [84, 190] on label "Infant/Toddler" at bounding box center [124, 193] width 105 height 21
click at [84, 190] on input "Infant/Toddler" at bounding box center [78, 193] width 12 height 12
checkbox input "true"
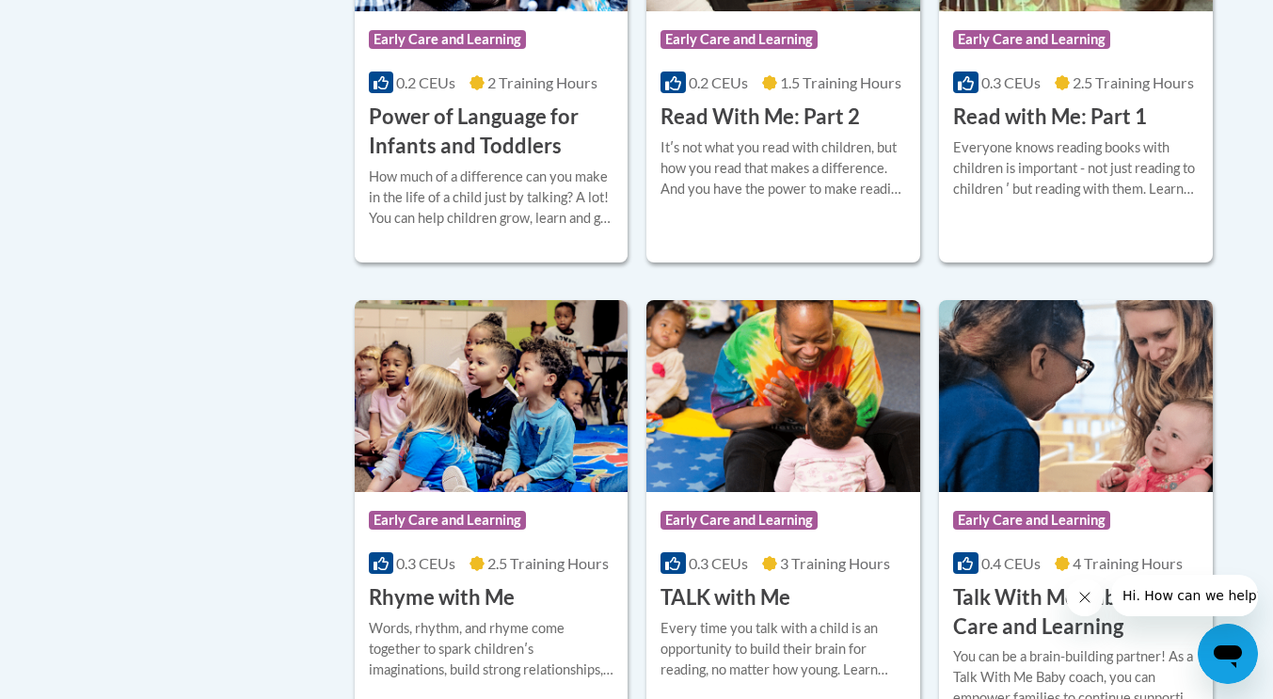
scroll to position [1749, 0]
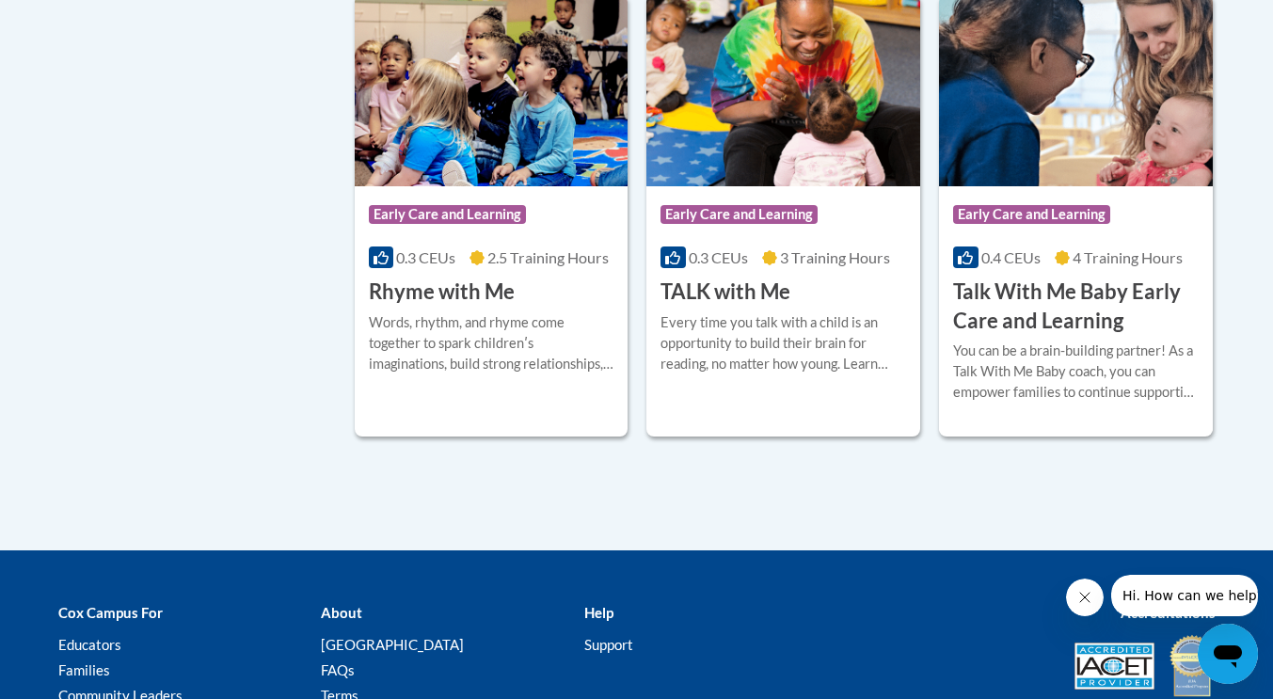
drag, startPoint x: 1279, startPoint y: 192, endPoint x: 1283, endPoint y: 483, distance: 290.8
click at [755, 290] on h3 "TALK with Me" at bounding box center [726, 292] width 130 height 29
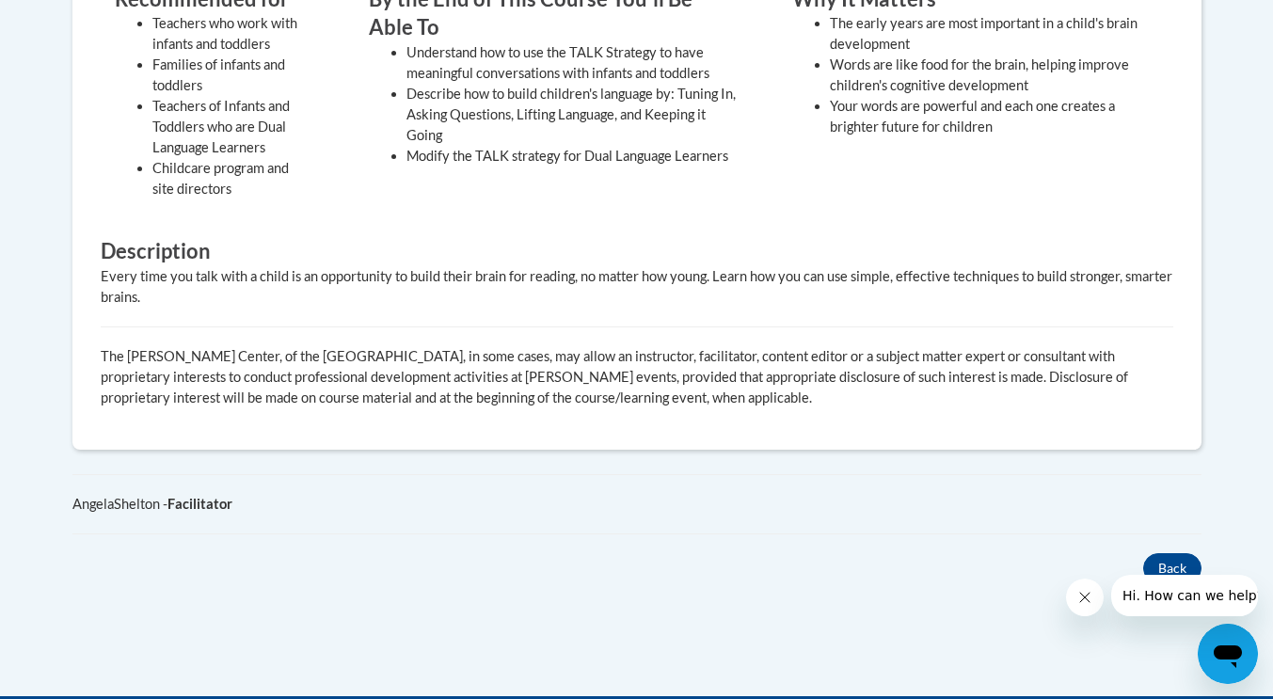
scroll to position [356, 0]
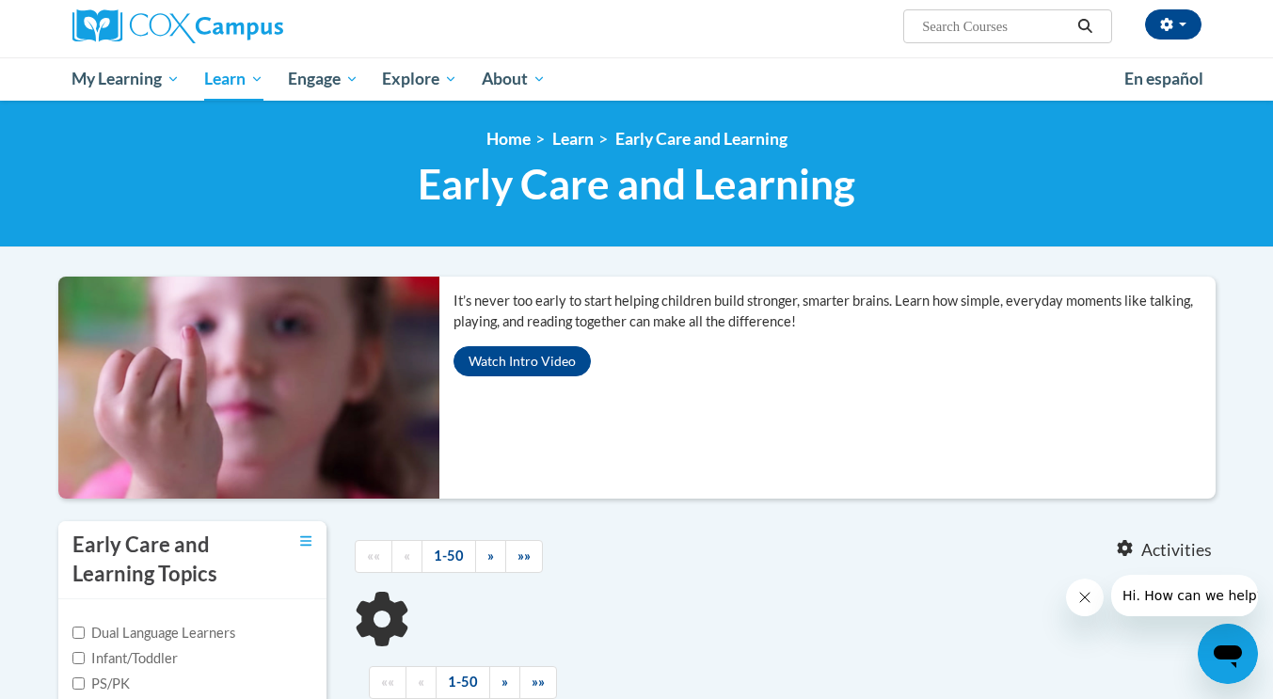
scroll to position [263, 0]
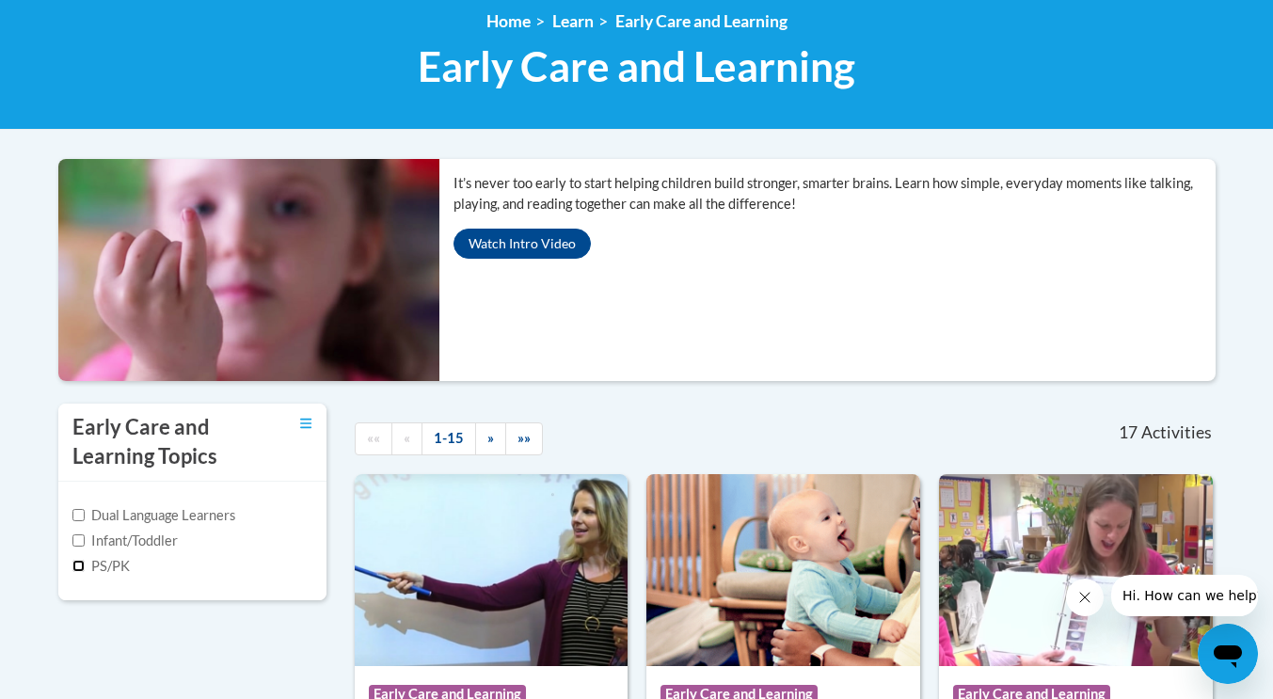
click at [78, 564] on input "PS/PK" at bounding box center [78, 566] width 12 height 12
checkbox input "true"
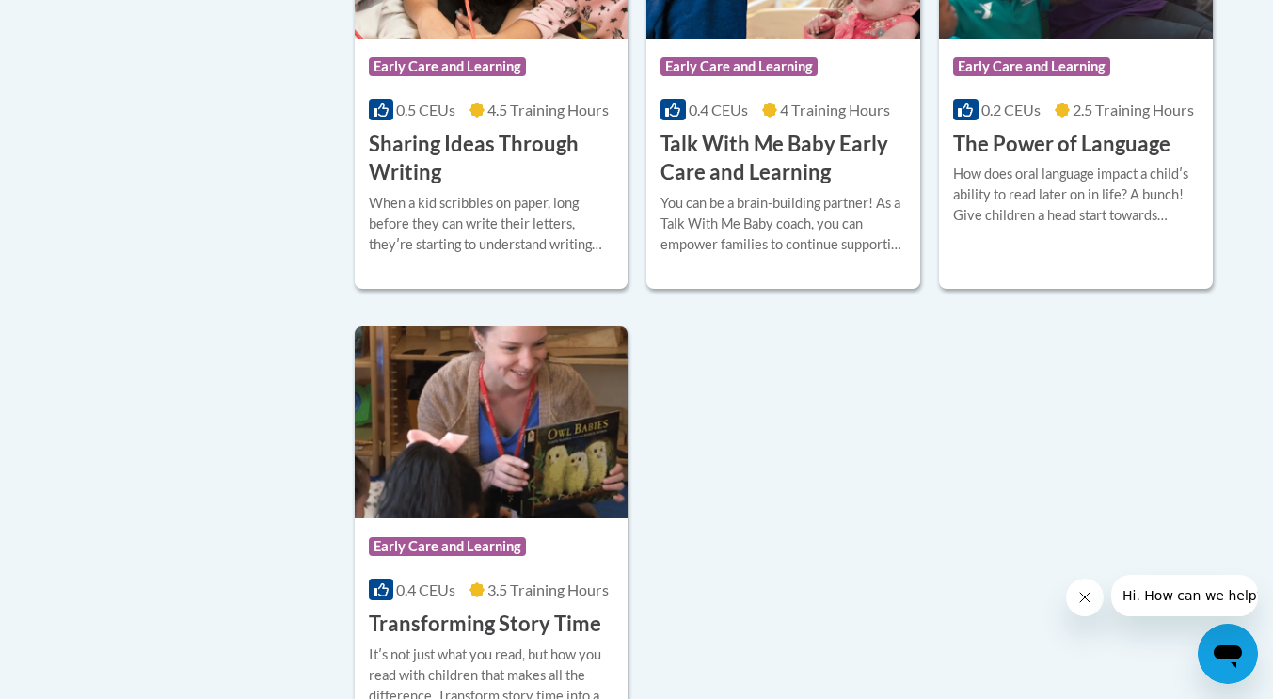
scroll to position [1922, 0]
